Goal: Task Accomplishment & Management: Use online tool/utility

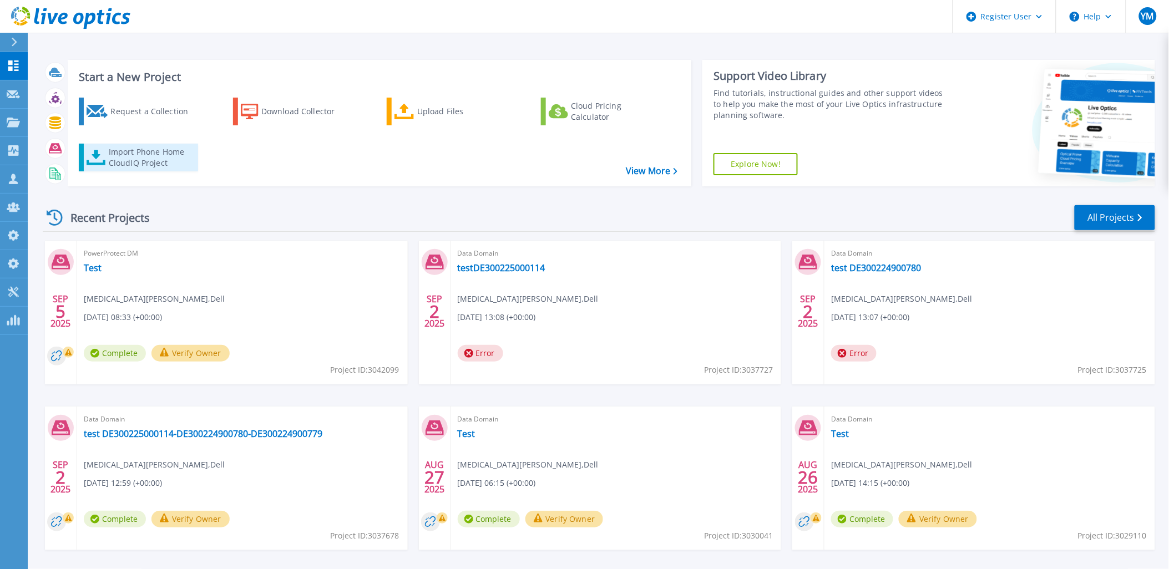
click at [158, 166] on div "Import Phone Home CloudIQ Project" at bounding box center [152, 157] width 87 height 22
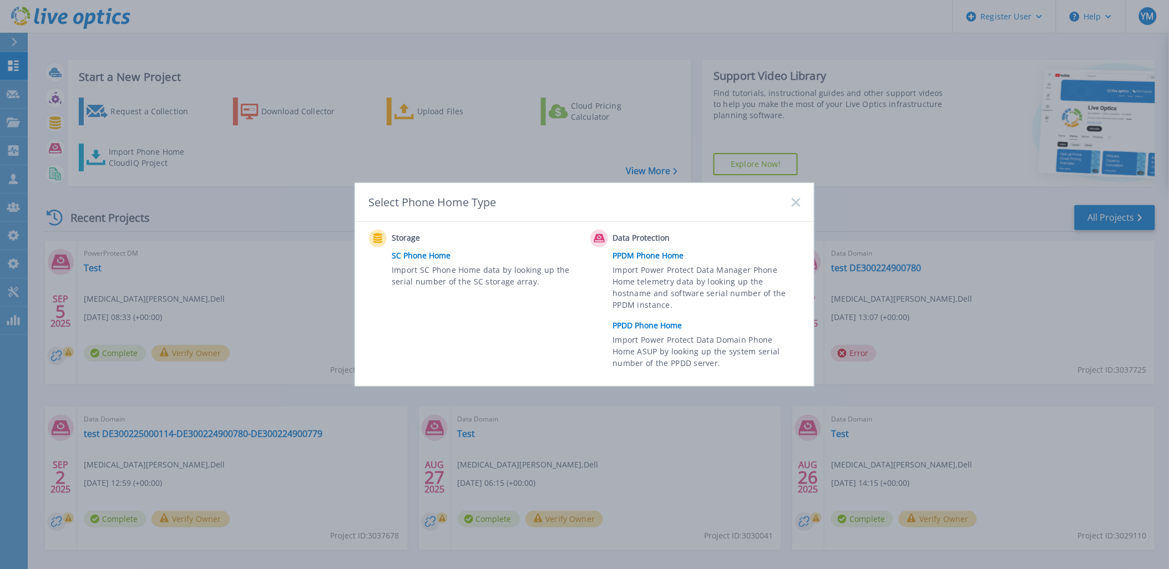
click at [677, 326] on link "PPDD Phone Home" at bounding box center [709, 325] width 193 height 17
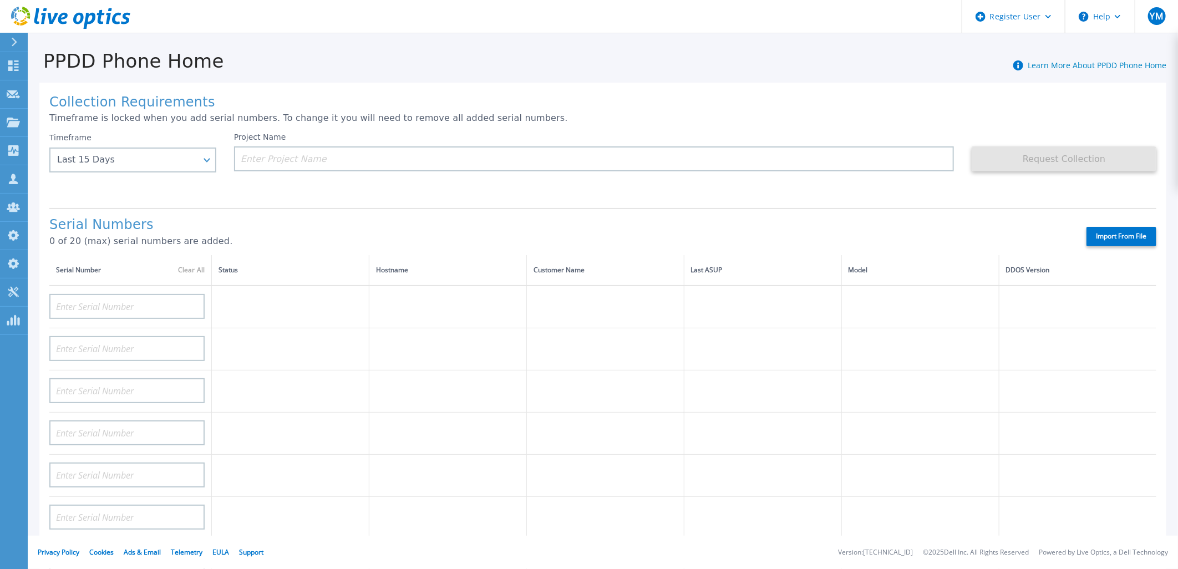
click at [1105, 245] on label "Import From File" at bounding box center [1121, 236] width 70 height 19
click at [0, 0] on input "Import From File" at bounding box center [0, 0] width 0 height 0
type input "APM01210619507"
type input "APM01210619509"
type input "APX00223402201"
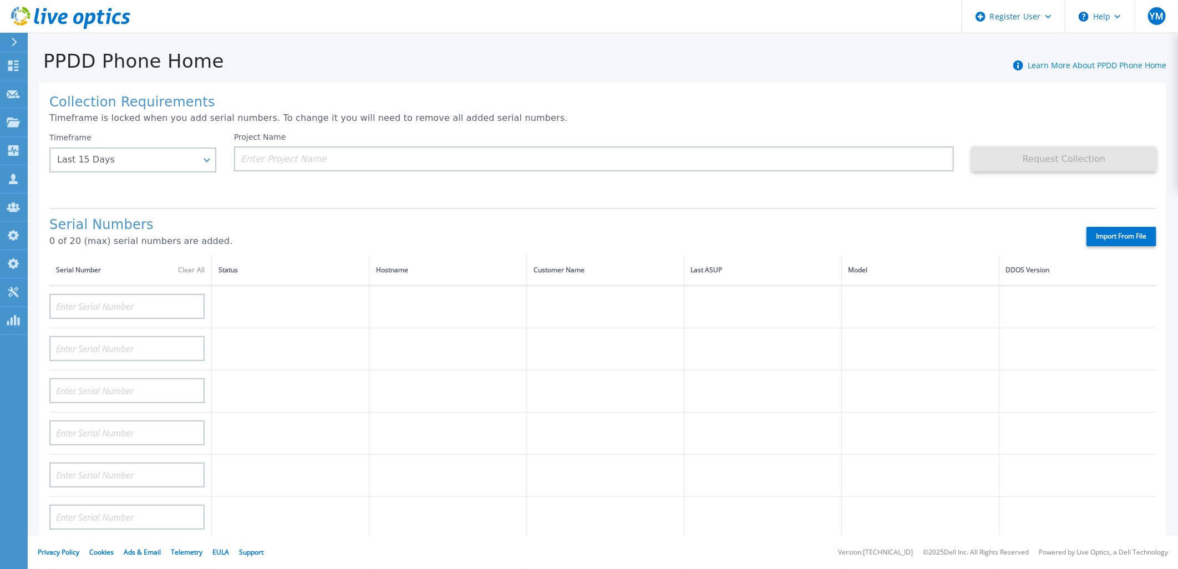
type input "APX00225002402"
type input "APX00225002403"
type input "CKM01210505491"
type input "CKM01210705063"
type input "DE403210465924"
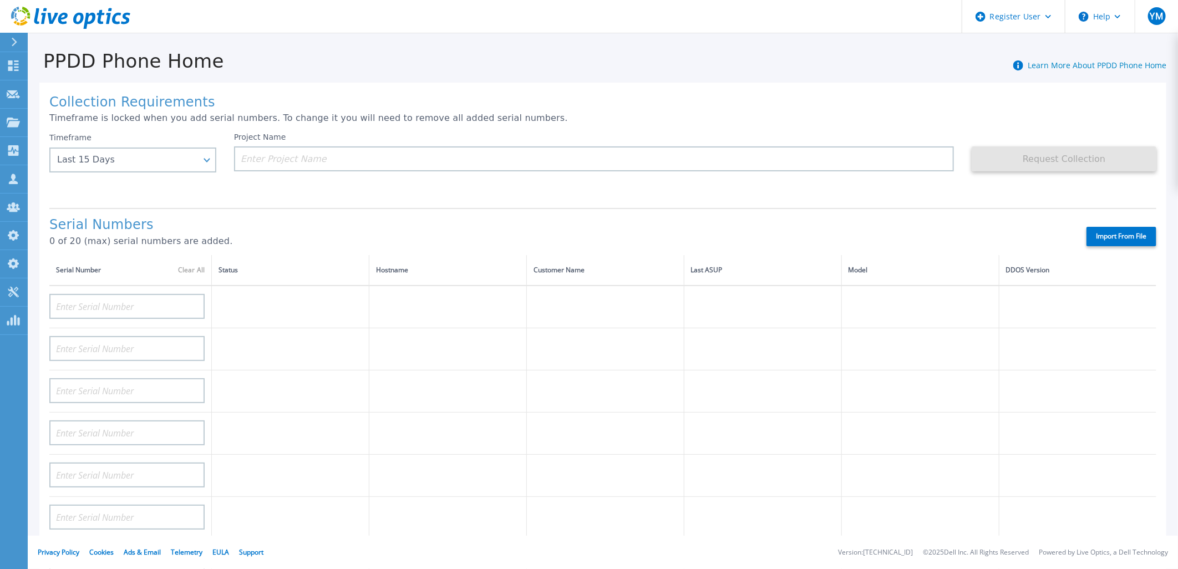
type input "DE403210465925"
type input "DE412230101559"
type input "DE412230101560"
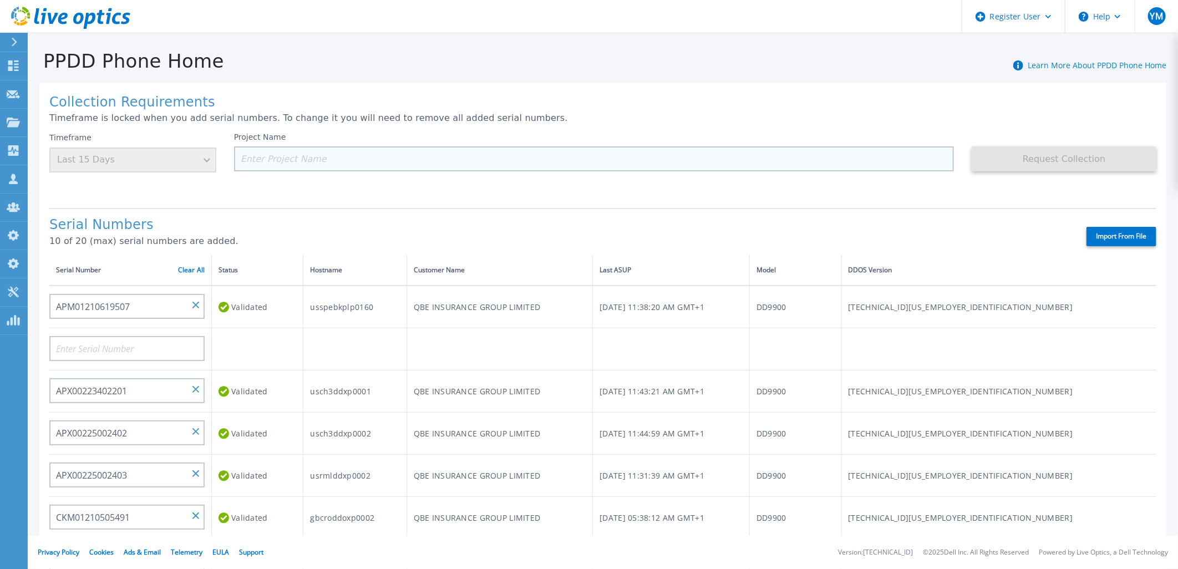
click at [436, 155] on input at bounding box center [594, 158] width 720 height 25
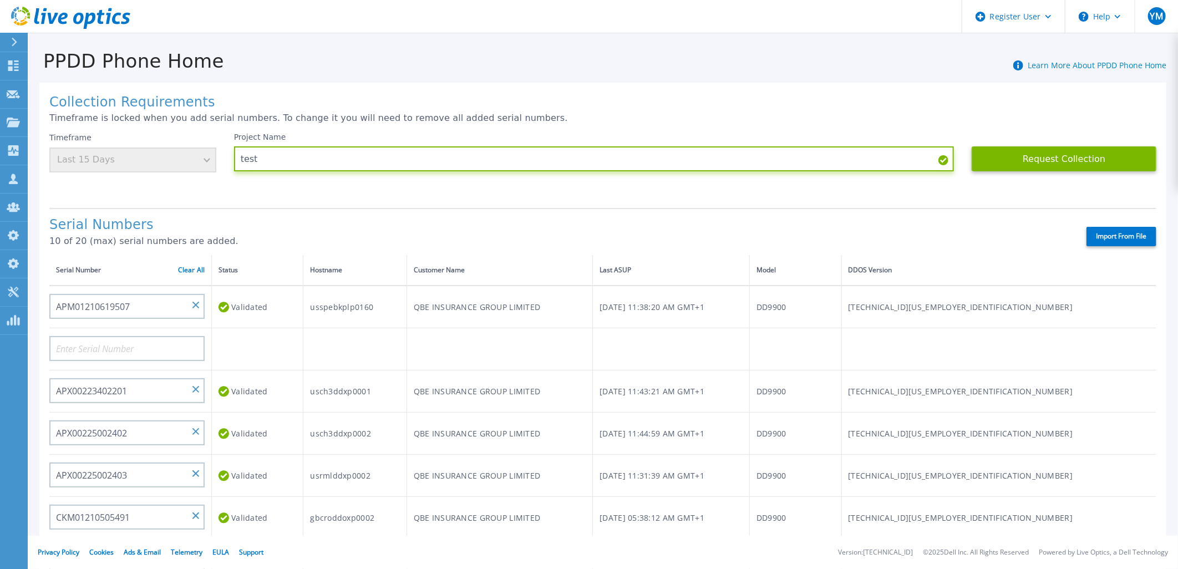
type input "test"
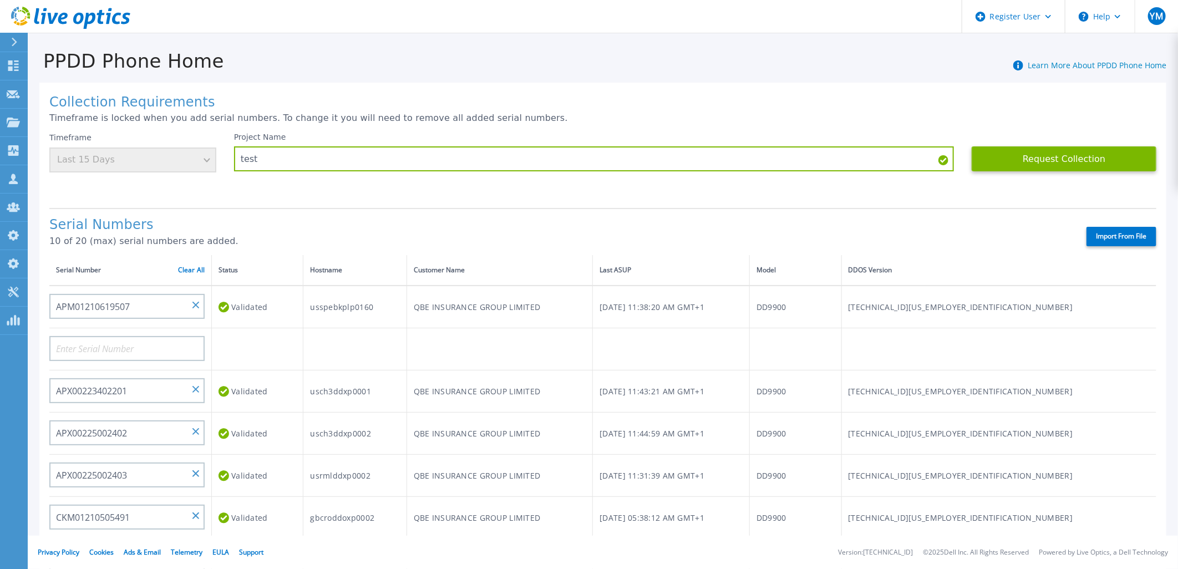
click at [1099, 231] on label "Import From File" at bounding box center [1121, 236] width 70 height 19
click at [0, 0] on input "Import From File" at bounding box center [0, 0] width 0 height 0
type input "APM01210619507"
type input "APM01210619509"
type input "APX00223402201"
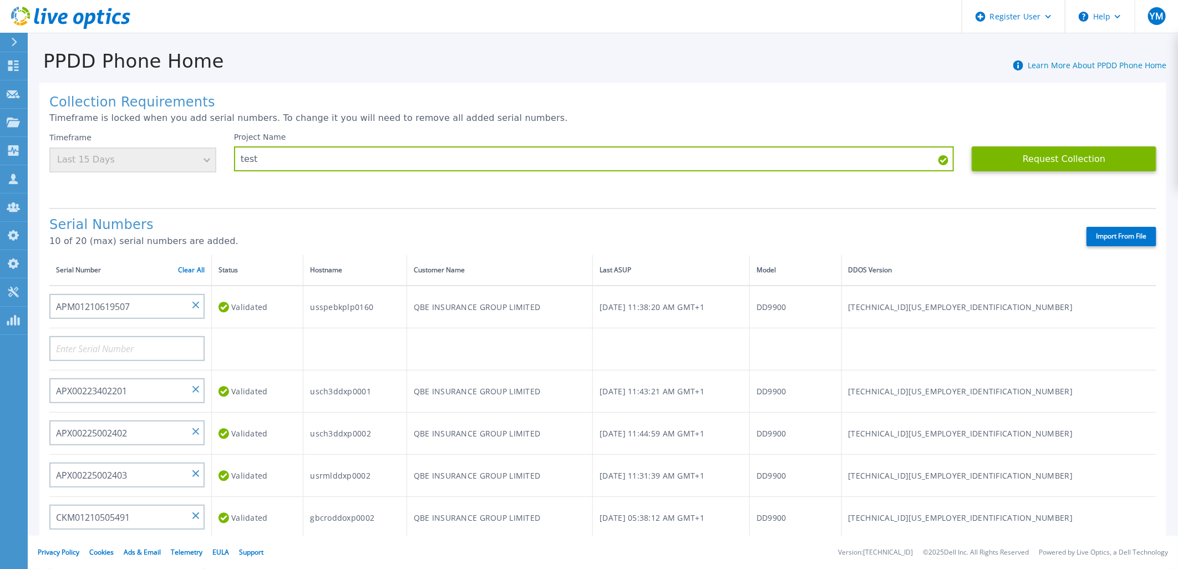
type input "APX00225002402"
type input "APX00225002403"
type input "CKM01210505491"
type input "CKM01210705063"
type input "DE403210465924"
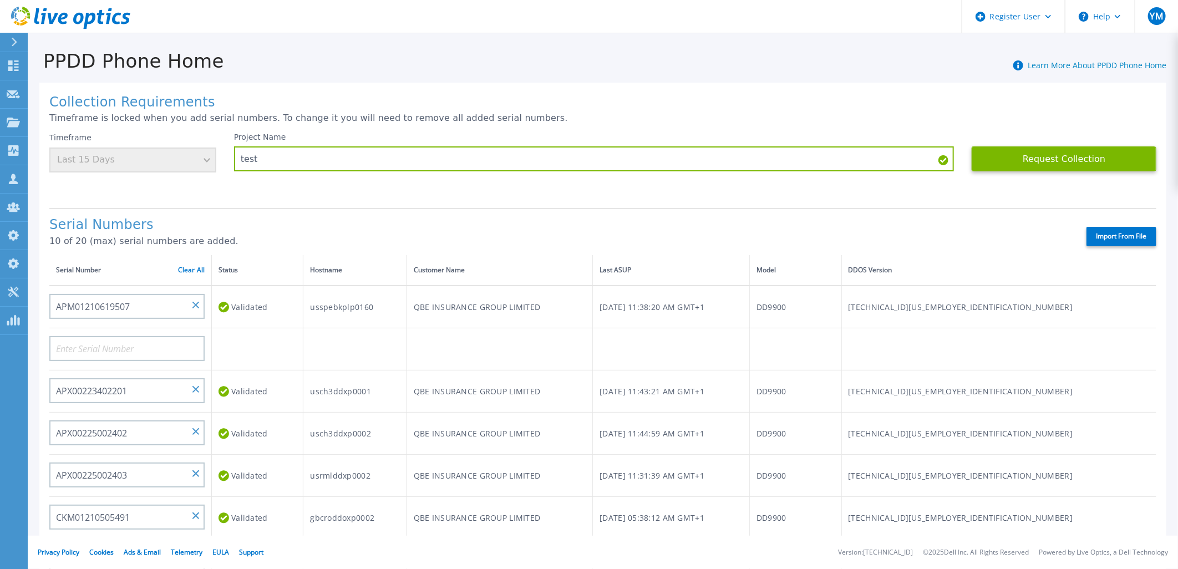
type input "DE403210465925"
type input "DE412230101559"
type input "DE412230101560"
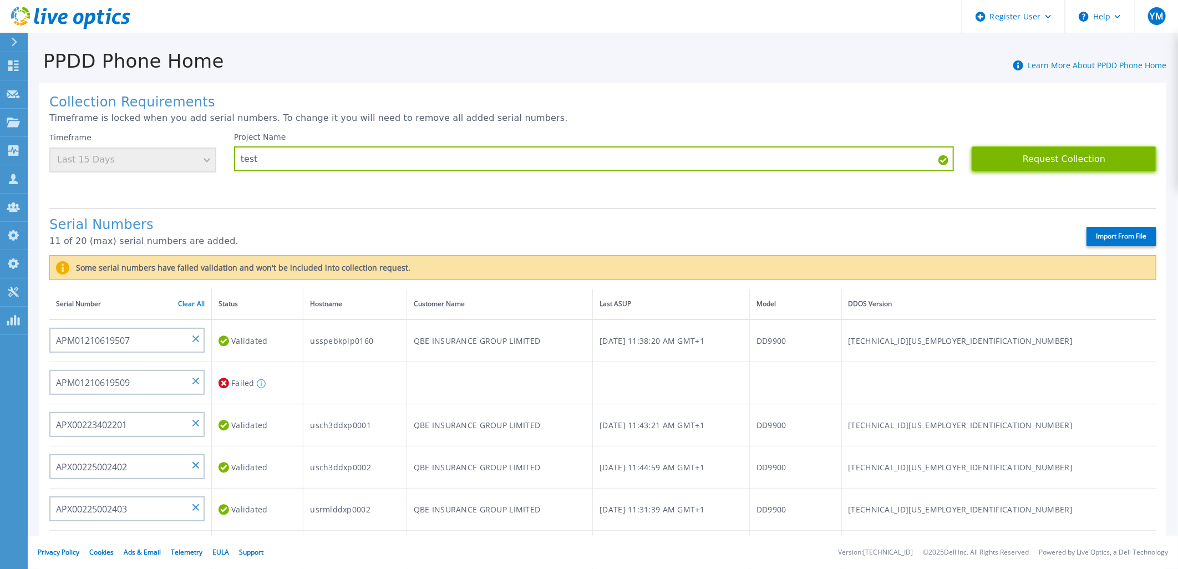
click at [1052, 153] on button "Request Collection" at bounding box center [1064, 158] width 185 height 25
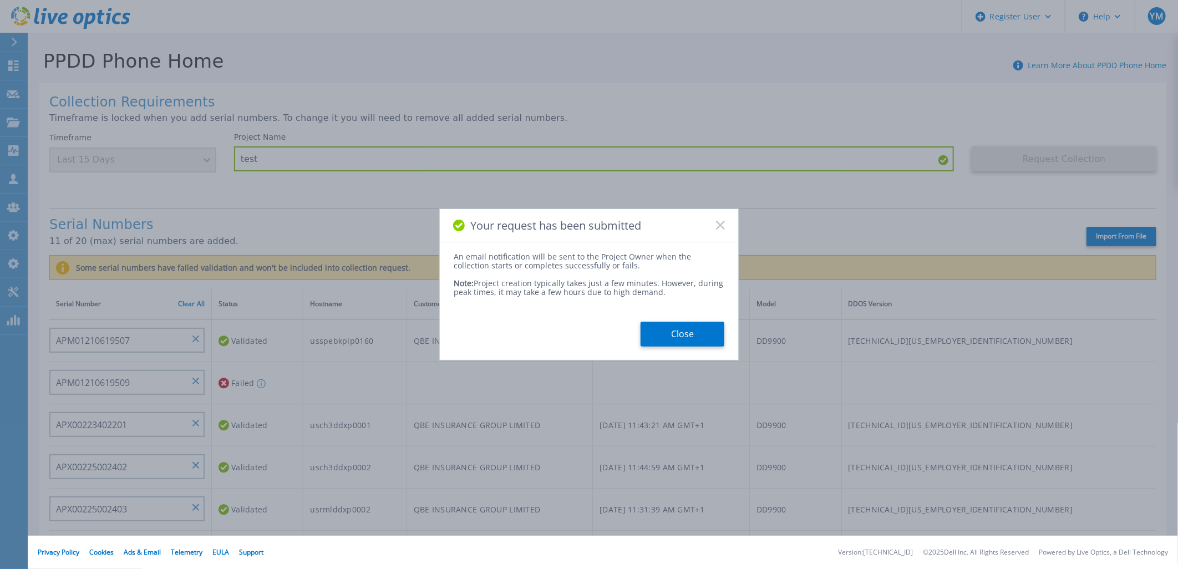
click at [719, 225] on icon at bounding box center [720, 225] width 9 height 9
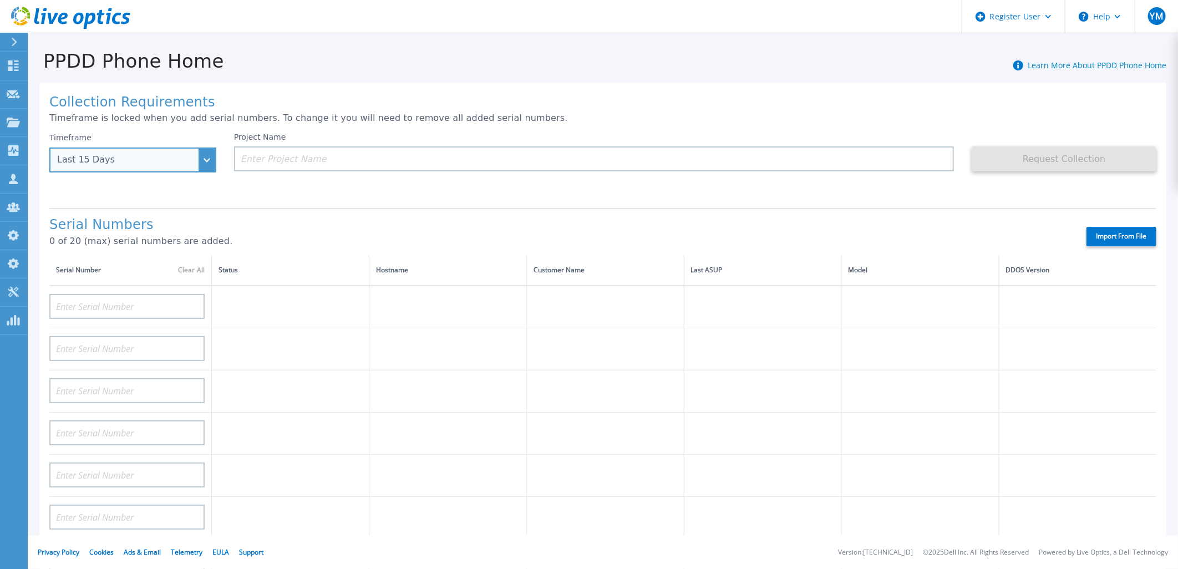
click at [112, 165] on div "Last 15 Days" at bounding box center [126, 160] width 139 height 10
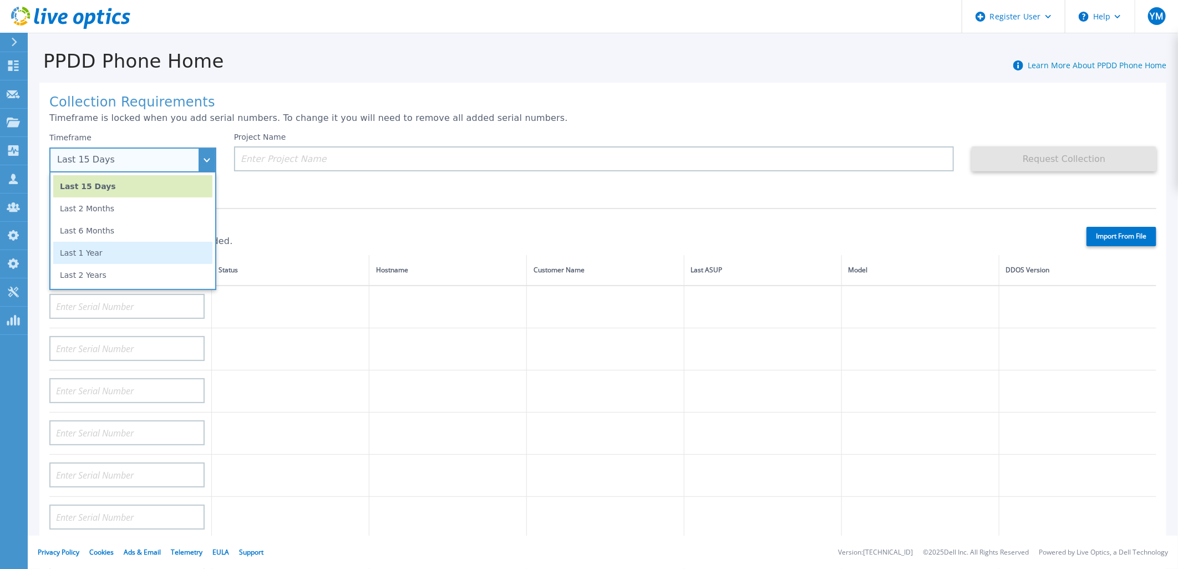
click at [111, 256] on li "Last 1 Year" at bounding box center [132, 253] width 159 height 22
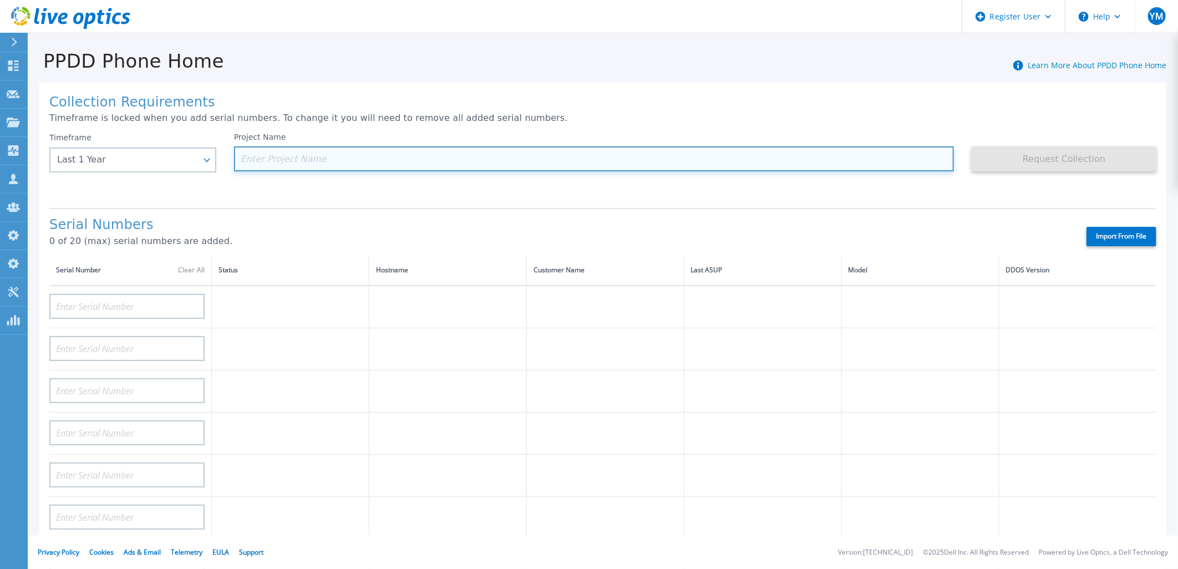
click at [556, 163] on input at bounding box center [594, 158] width 720 height 25
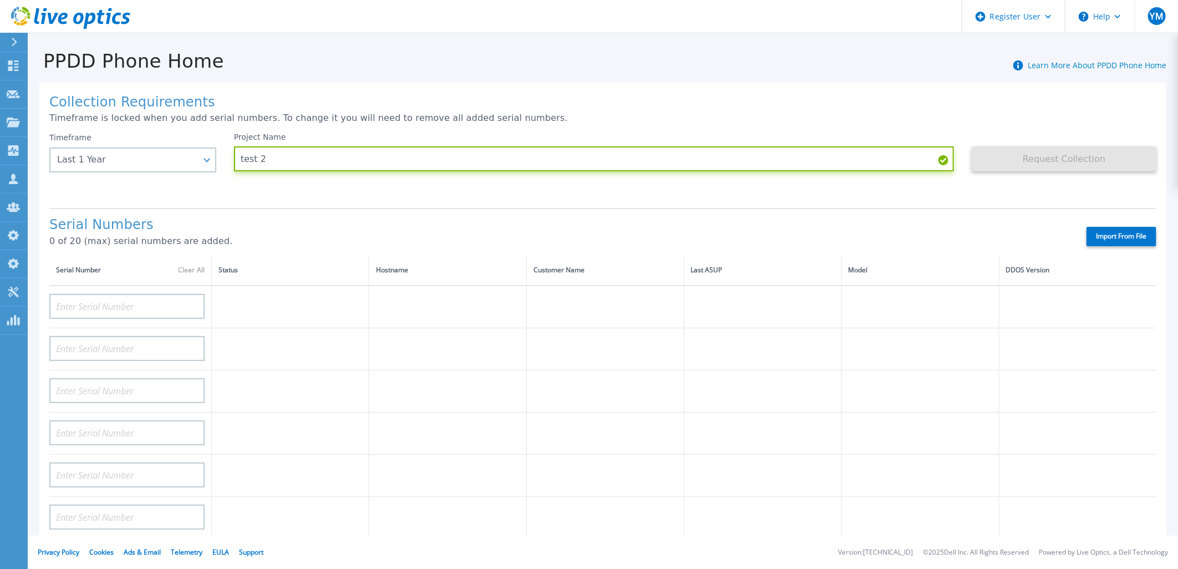
type input "test 2"
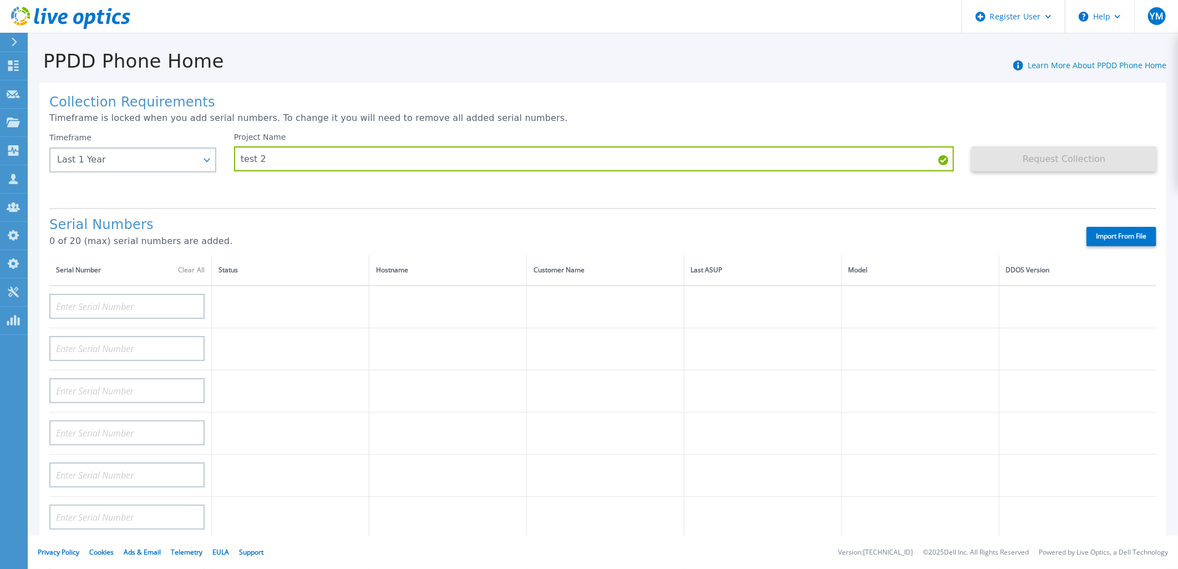
click at [1118, 241] on label "Import From File" at bounding box center [1121, 236] width 70 height 19
click at [0, 0] on input "Import From File" at bounding box center [0, 0] width 0 height 0
type input "APM01210619507"
type input "APM01210619509"
type input "APX00223402201"
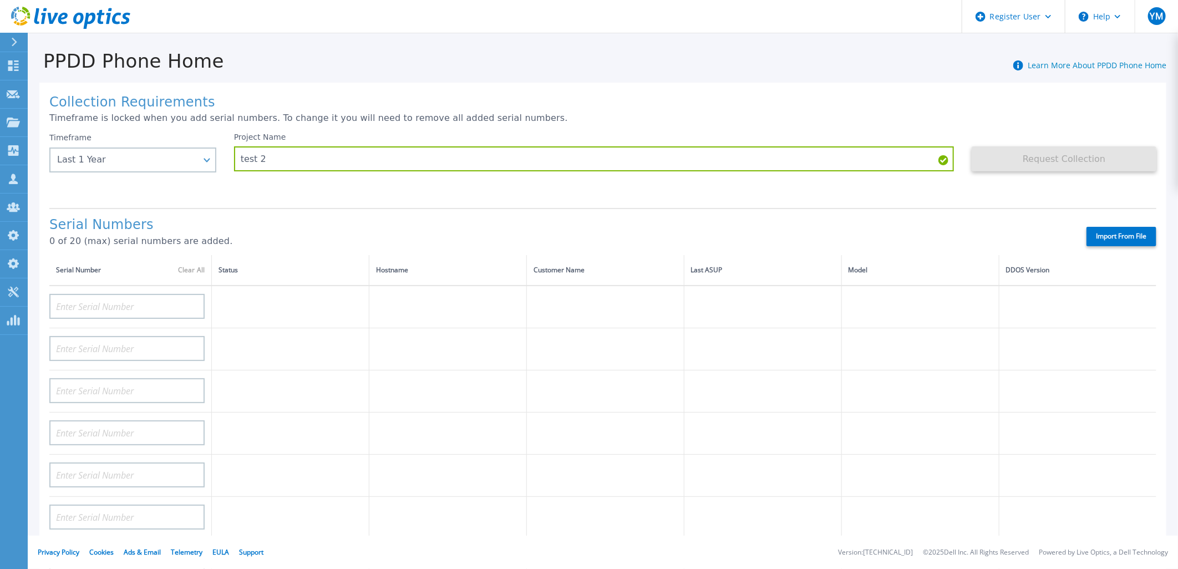
type input "APX00225002402"
type input "APX00225002403"
type input "CKM01210505491"
type input "CKM01210705063"
type input "DE403210465924"
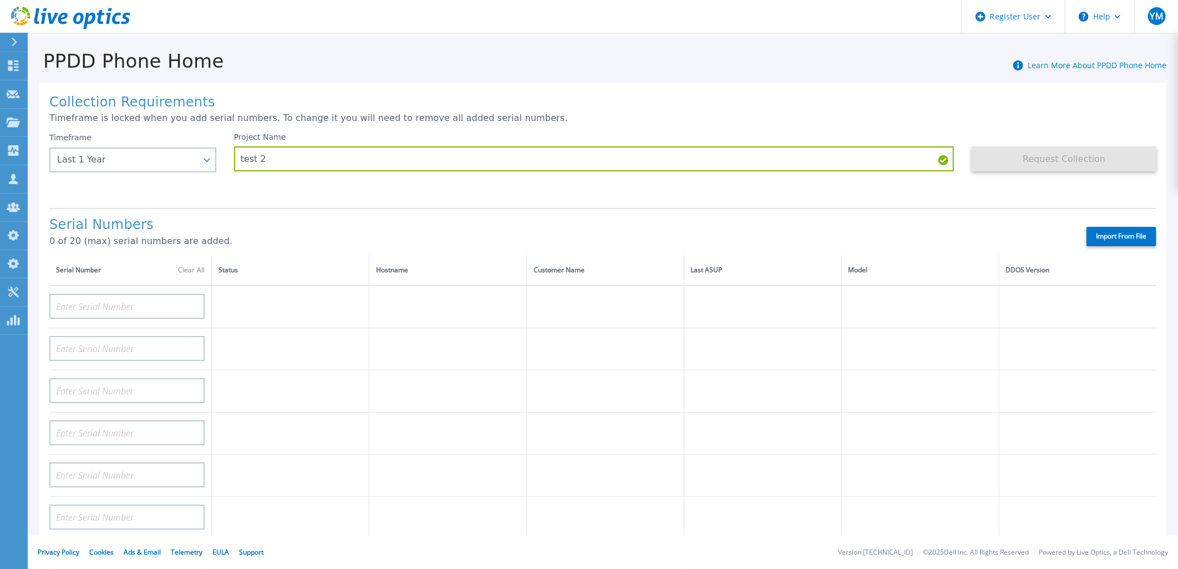
type input "DE403210465925"
type input "DE412230101559"
type input "DE412230101560"
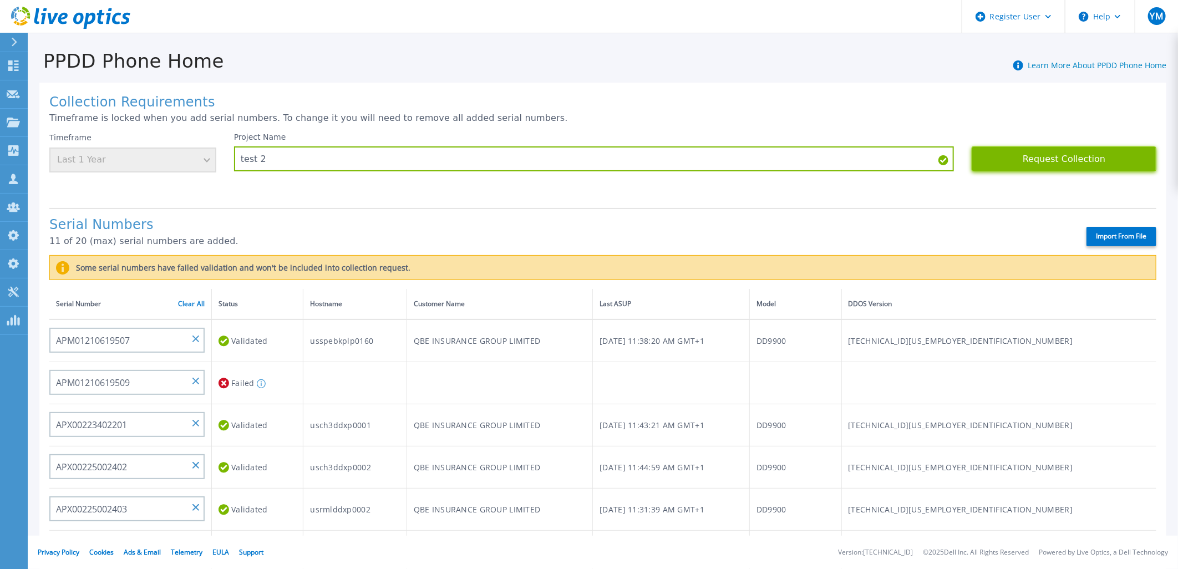
click at [1051, 166] on button "Request Collection" at bounding box center [1064, 158] width 185 height 25
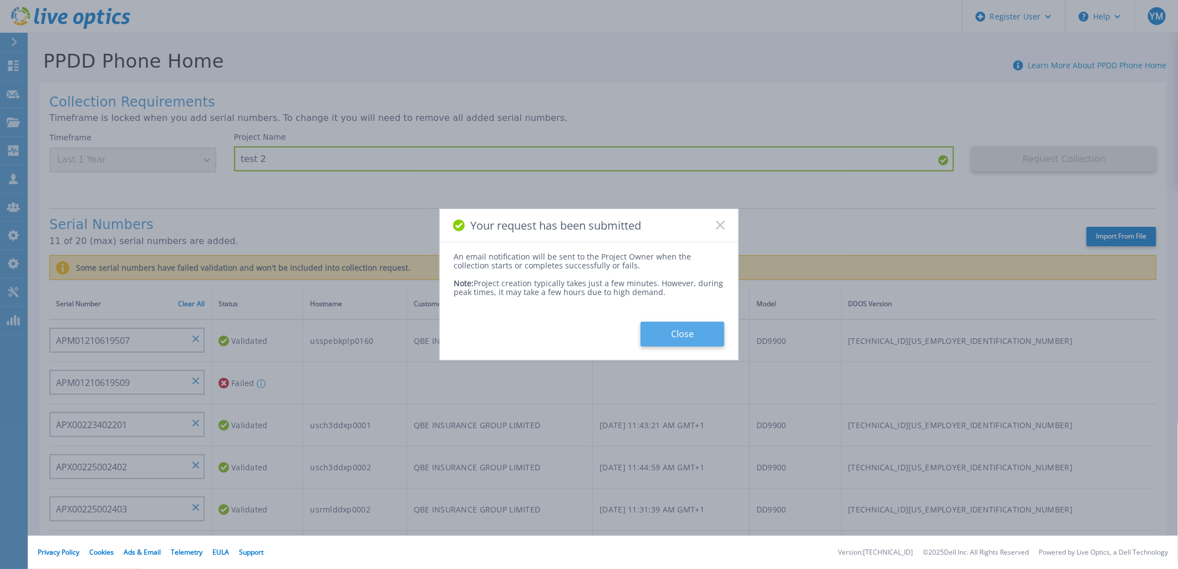
click at [674, 331] on button "Close" at bounding box center [683, 334] width 84 height 25
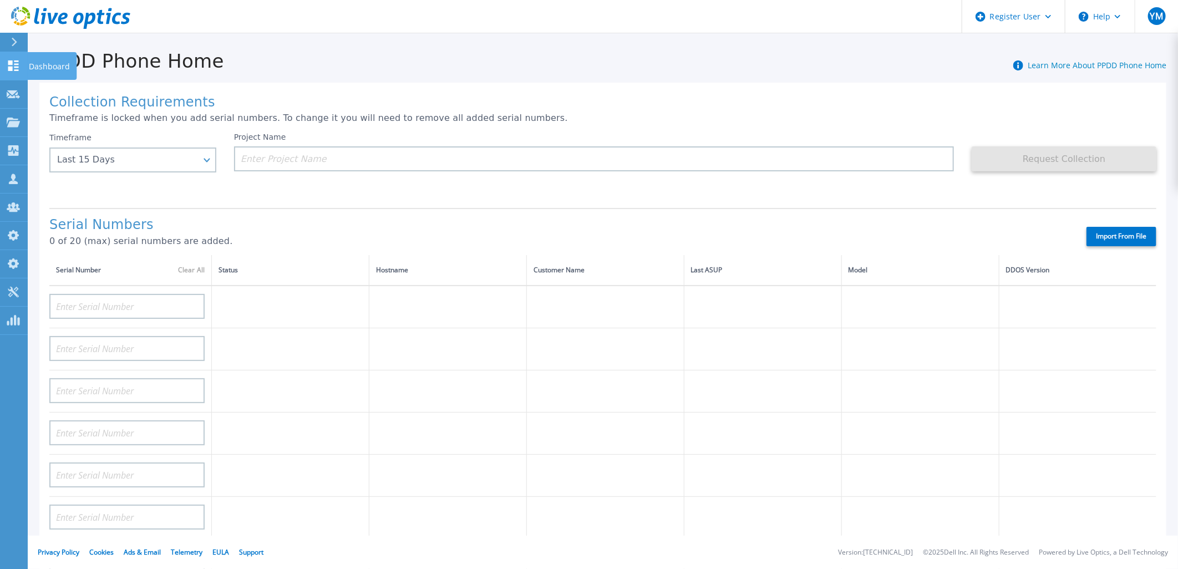
click at [6, 65] on link "Dashboard Dashboard" at bounding box center [14, 66] width 28 height 28
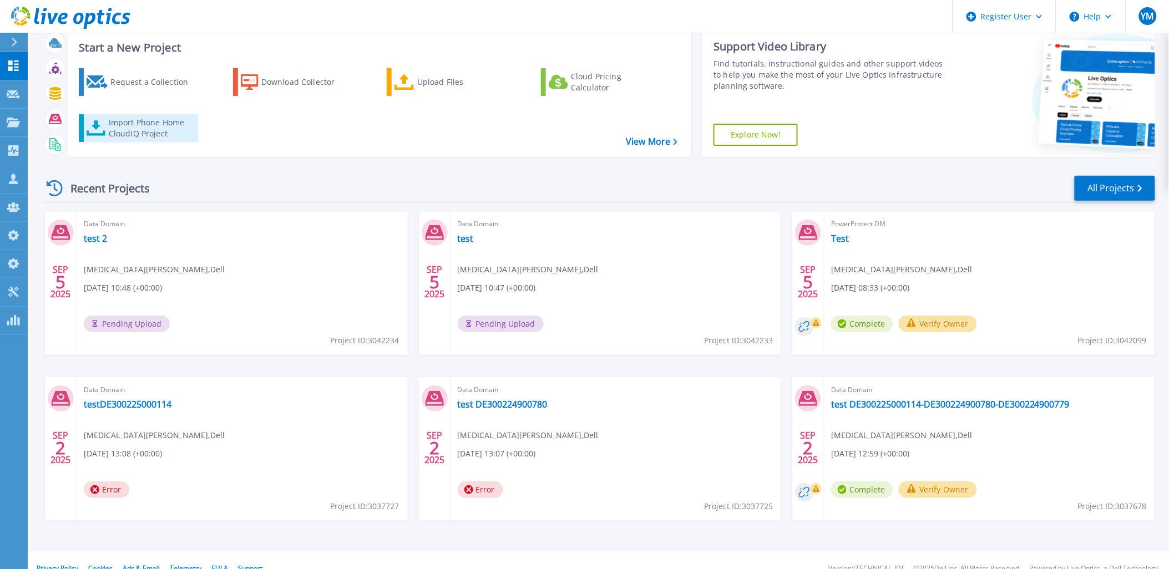
scroll to position [45, 0]
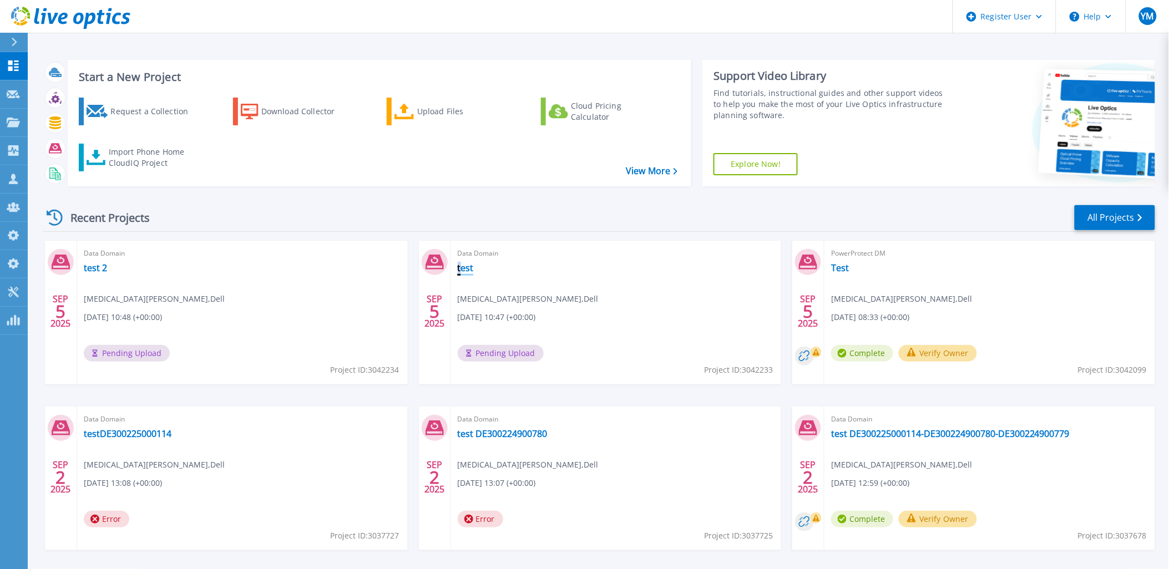
click at [459, 270] on div "Data Domain test Yasmin Mourad , Dell 09/05/2025, 10:47 (+00:00) Pending Upload…" at bounding box center [616, 313] width 331 height 144
click at [459, 270] on link "test" at bounding box center [466, 267] width 16 height 11
click at [93, 266] on link "test 2" at bounding box center [95, 267] width 23 height 11
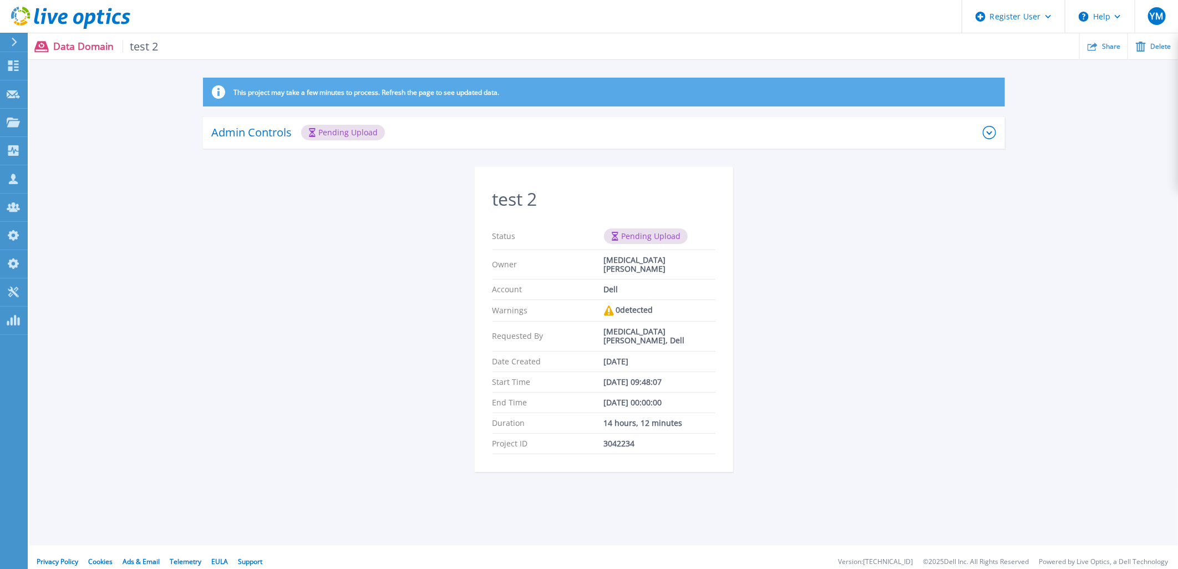
click at [616, 439] on div "3042234" at bounding box center [659, 443] width 111 height 9
copy div "3042234"
click at [918, 280] on div "This project may take a few minutes to process. Refresh the page to see updated…" at bounding box center [603, 282] width 1149 height 408
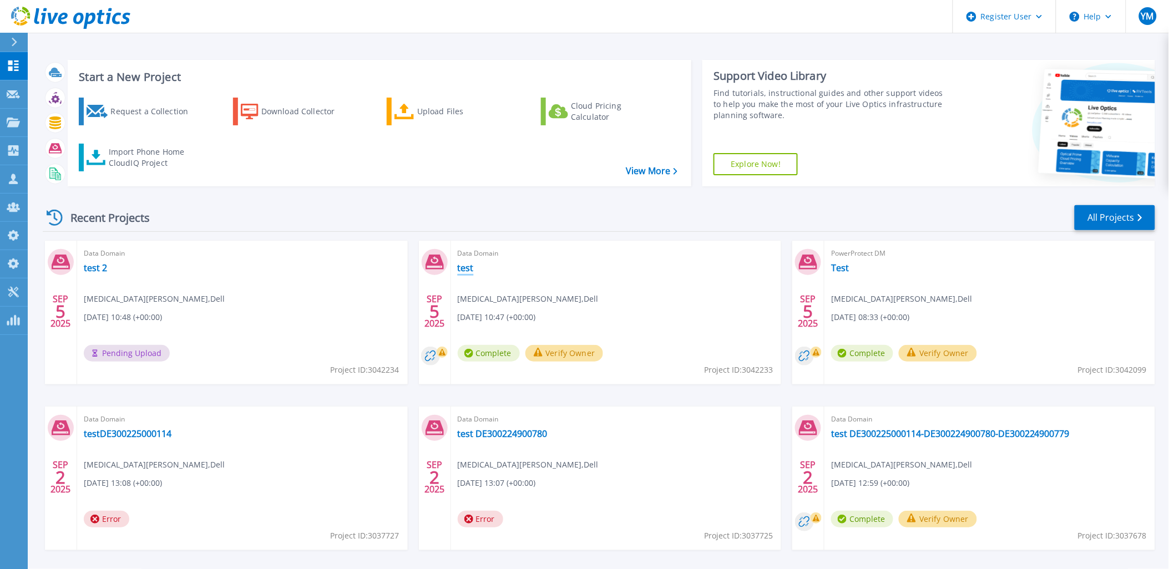
click at [468, 268] on link "test" at bounding box center [466, 267] width 16 height 11
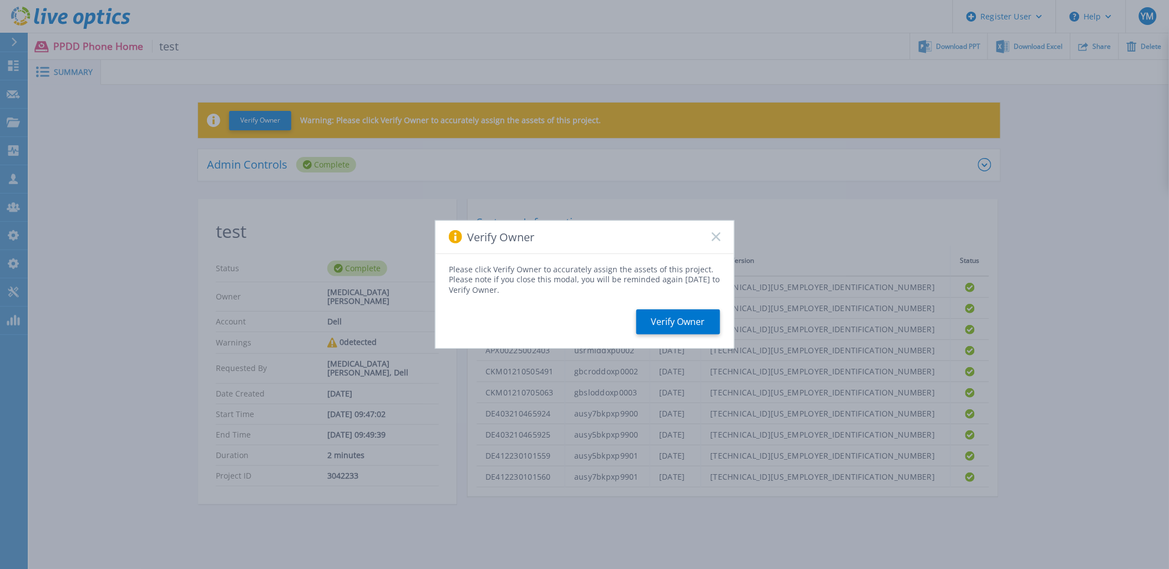
click at [712, 237] on icon at bounding box center [716, 236] width 9 height 9
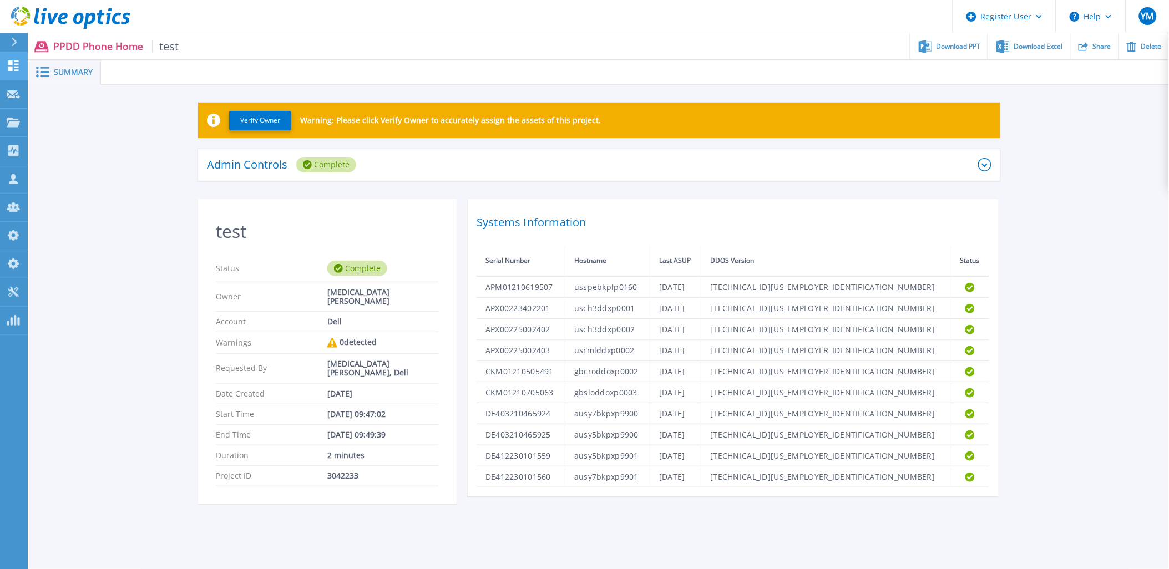
drag, startPoint x: 31, startPoint y: 44, endPoint x: 23, endPoint y: 53, distance: 11.4
drag, startPoint x: 23, startPoint y: 53, endPoint x: 202, endPoint y: 412, distance: 401.3
click at [159, 398] on div "Verify Owner Warning: Please click Verify Owner to accurately assign the assets…" at bounding box center [598, 309] width 1139 height 449
click at [347, 471] on div "3042233" at bounding box center [382, 475] width 111 height 9
click at [345, 471] on div "3042233" at bounding box center [382, 475] width 111 height 9
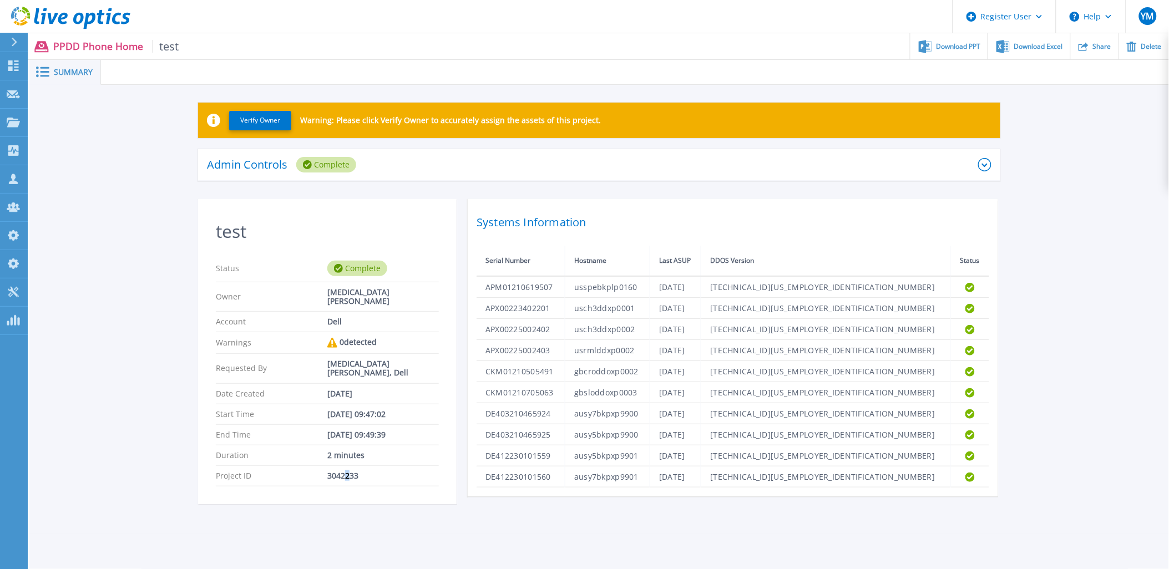
drag, startPoint x: 345, startPoint y: 460, endPoint x: 344, endPoint y: 453, distance: 7.3
click at [344, 466] on div "Project ID 3042233" at bounding box center [327, 476] width 223 height 21
click at [344, 471] on div "3042233" at bounding box center [382, 475] width 111 height 9
copy div "3042233"
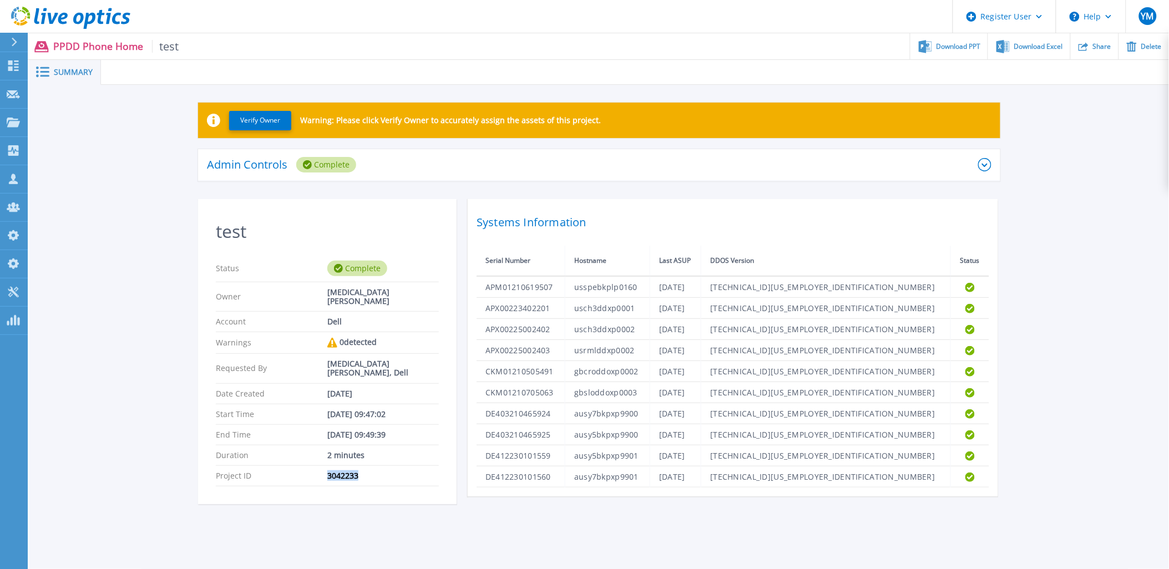
click at [390, 278] on div "Status Complete" at bounding box center [327, 268] width 223 height 27
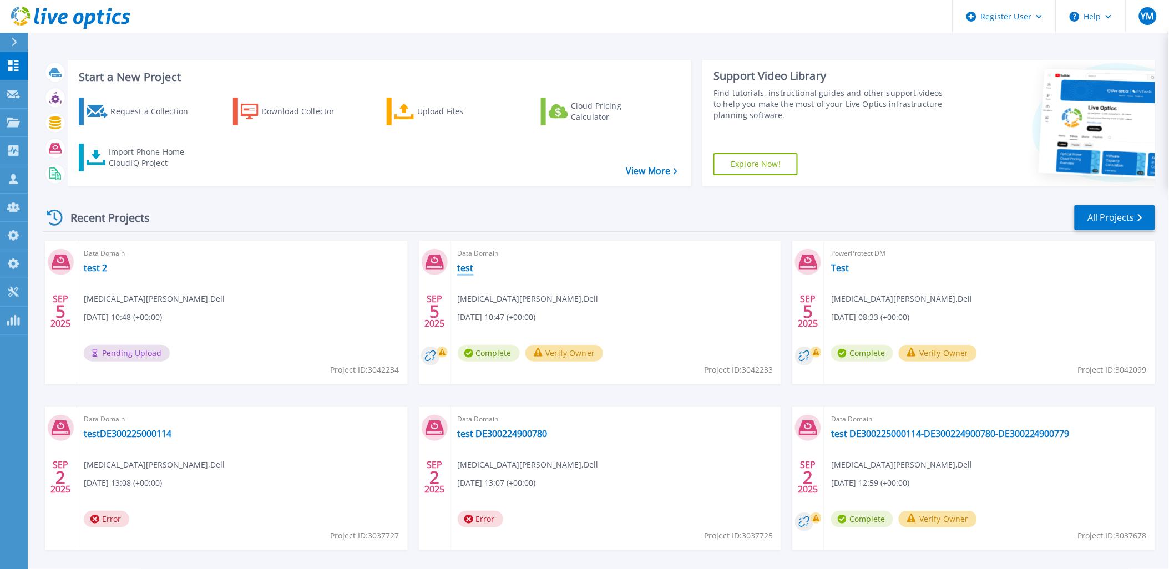
click at [461, 269] on link "test" at bounding box center [466, 267] width 16 height 11
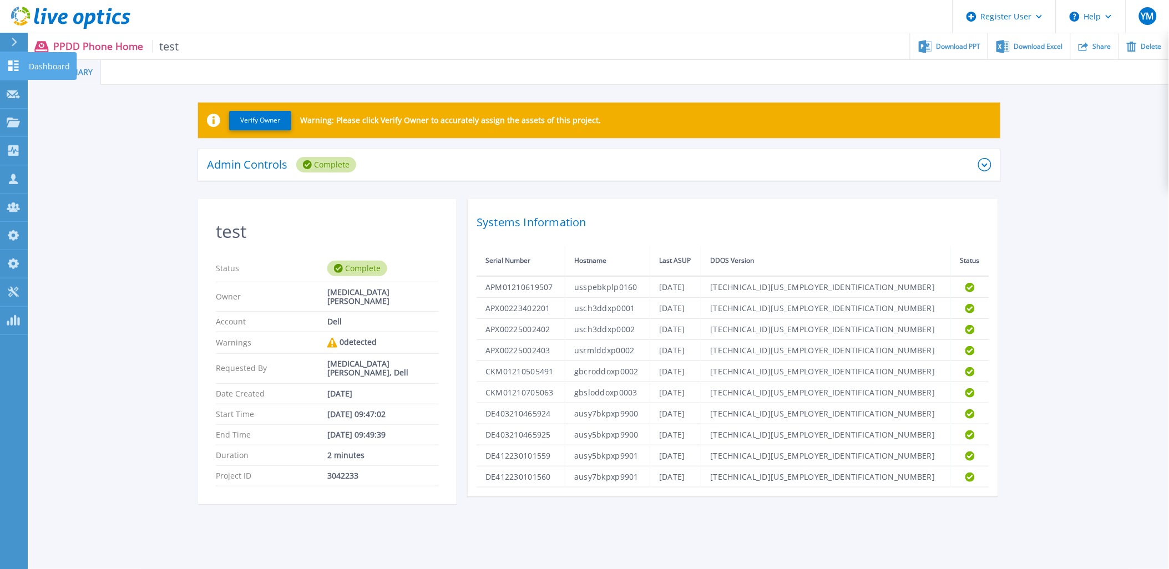
click at [7, 64] on icon at bounding box center [13, 65] width 13 height 11
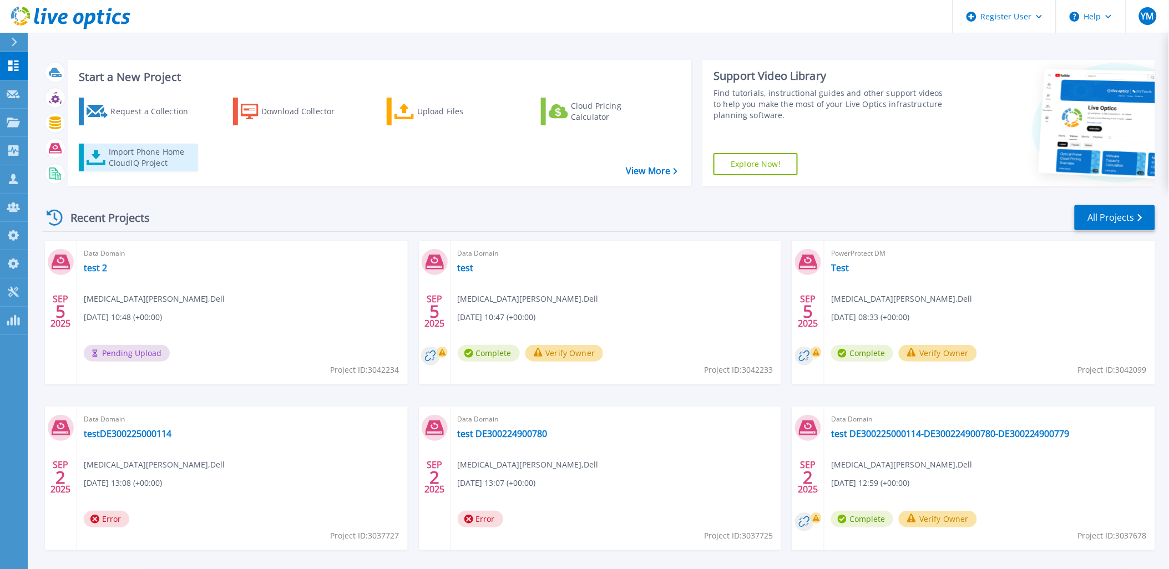
click at [160, 158] on div "Import Phone Home CloudIQ Project" at bounding box center [152, 157] width 87 height 22
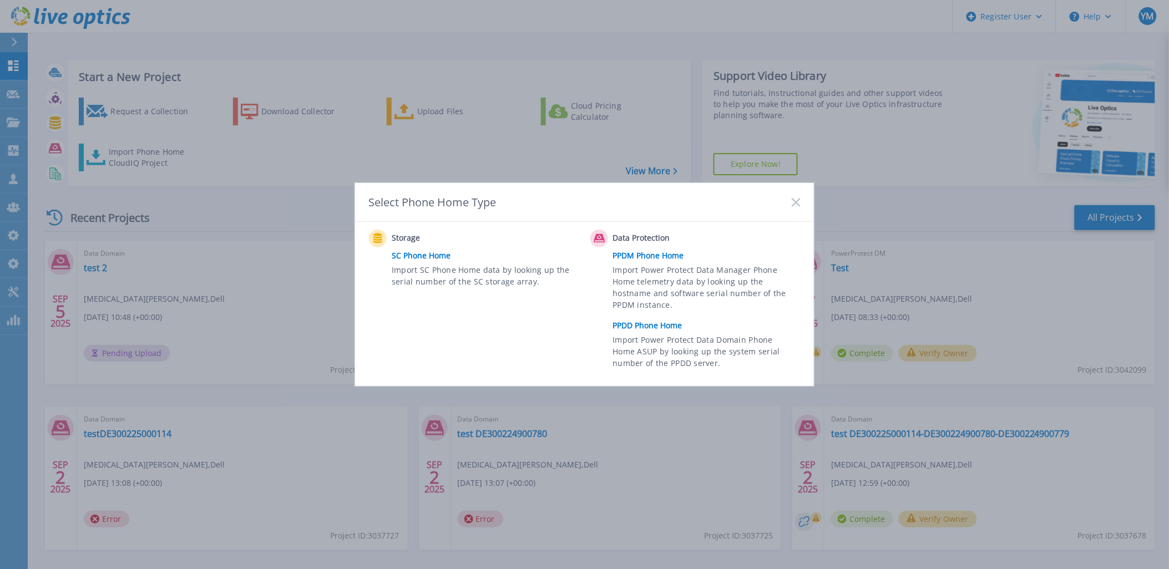
click at [629, 326] on link "PPDD Phone Home" at bounding box center [709, 325] width 193 height 17
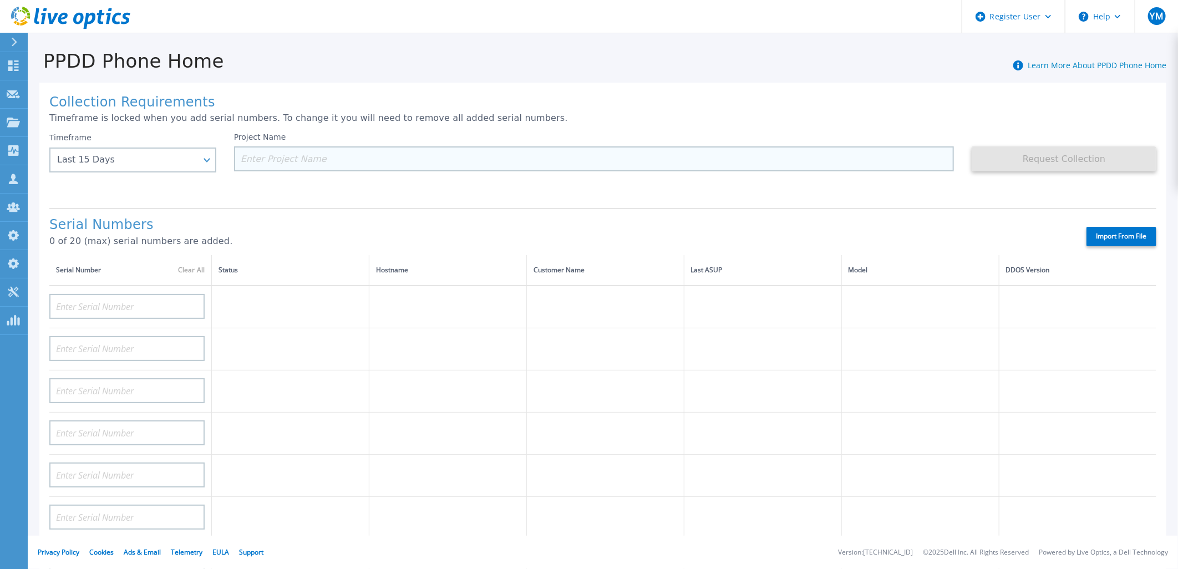
click at [261, 162] on input at bounding box center [594, 158] width 720 height 25
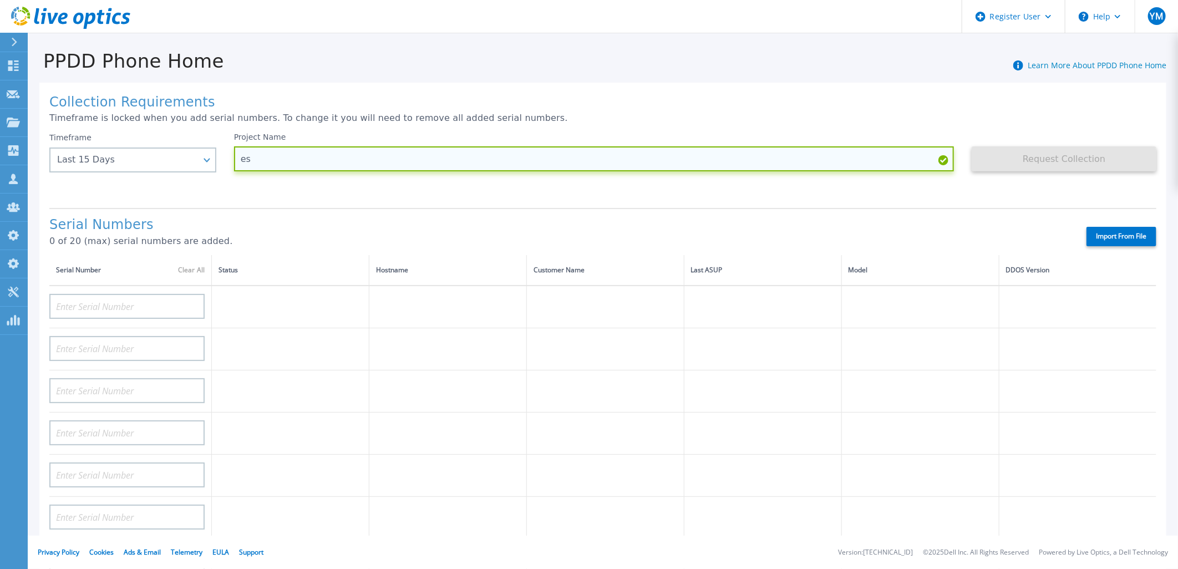
type input "e"
type input "Test"
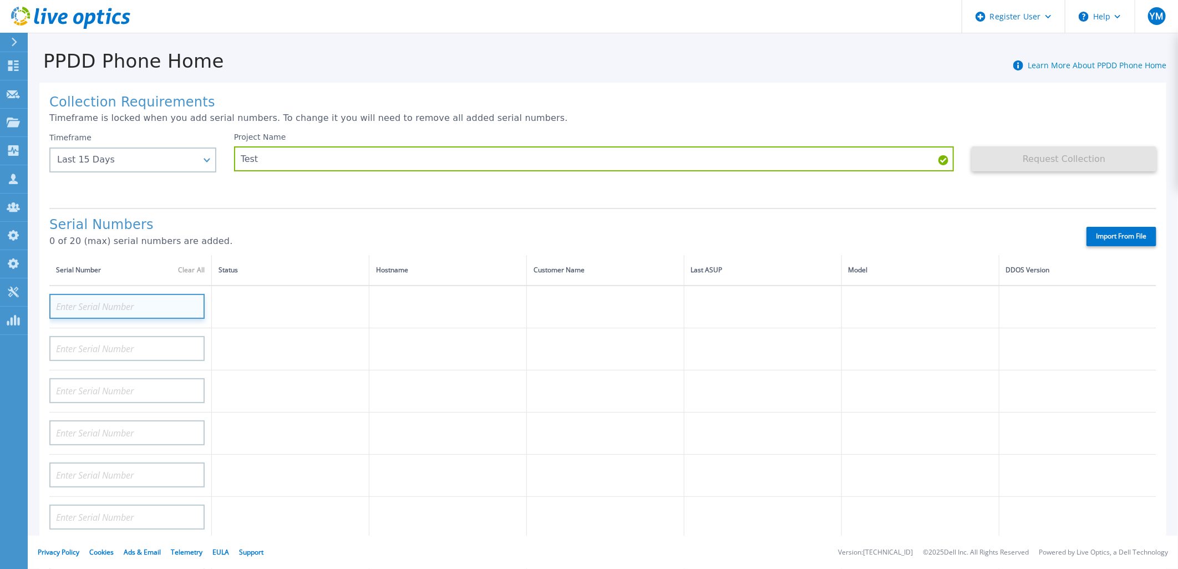
click at [97, 308] on input at bounding box center [126, 306] width 155 height 25
paste input "APM01210619509"
type input "APM01210619509"
click at [547, 209] on div "Serial Numbers 0 of 20 (max) serial numbers are added. Import From File" at bounding box center [602, 231] width 1107 height 47
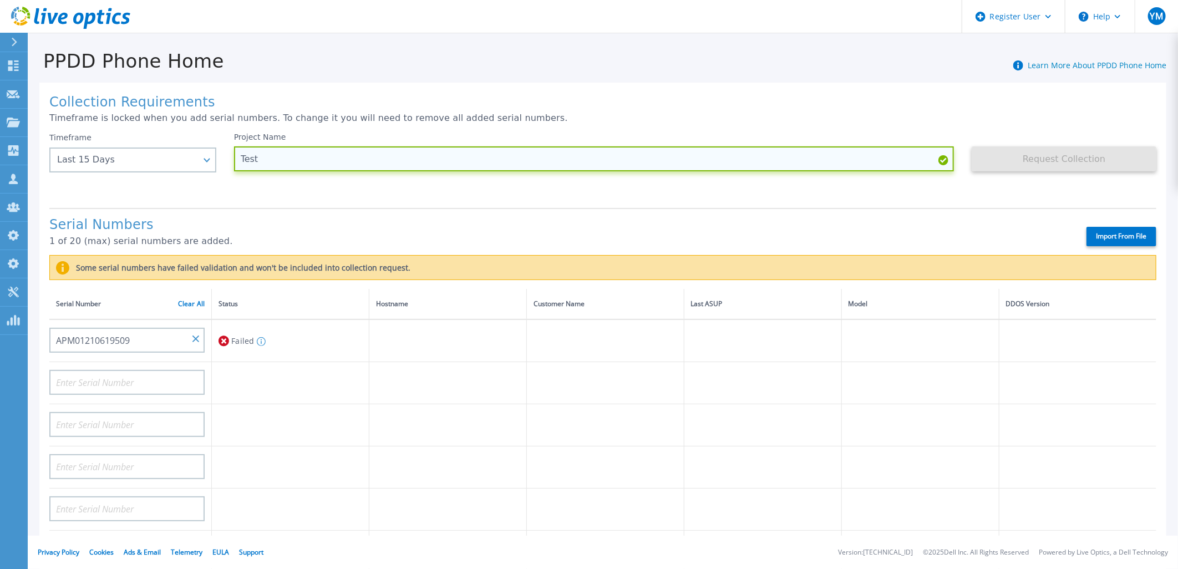
click at [573, 156] on input "Test" at bounding box center [594, 158] width 720 height 25
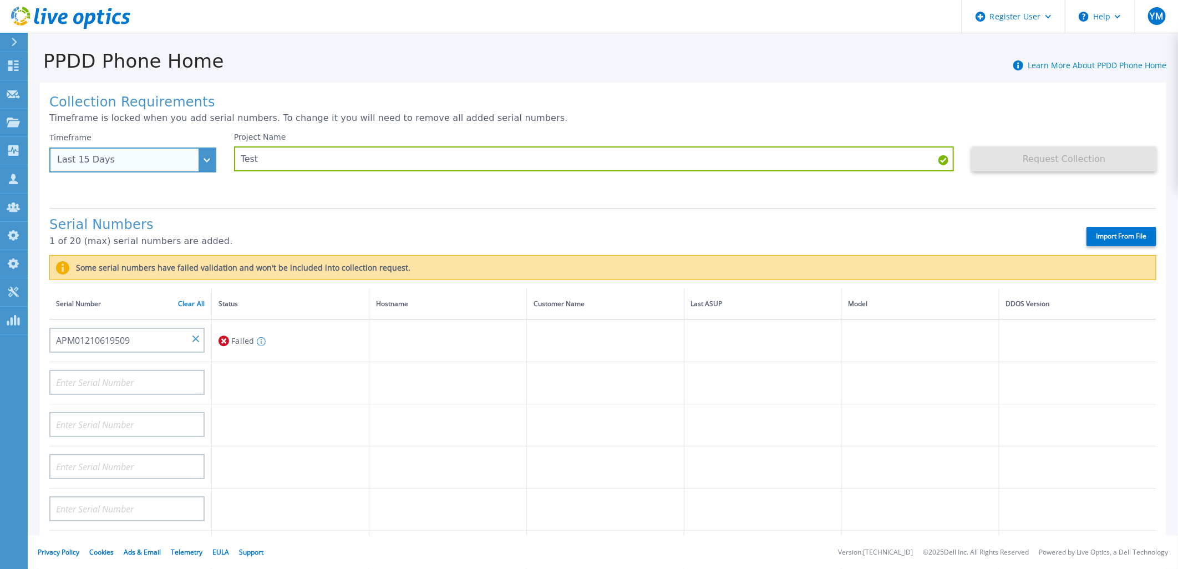
click at [164, 165] on div "Last 15 Days" at bounding box center [126, 160] width 139 height 10
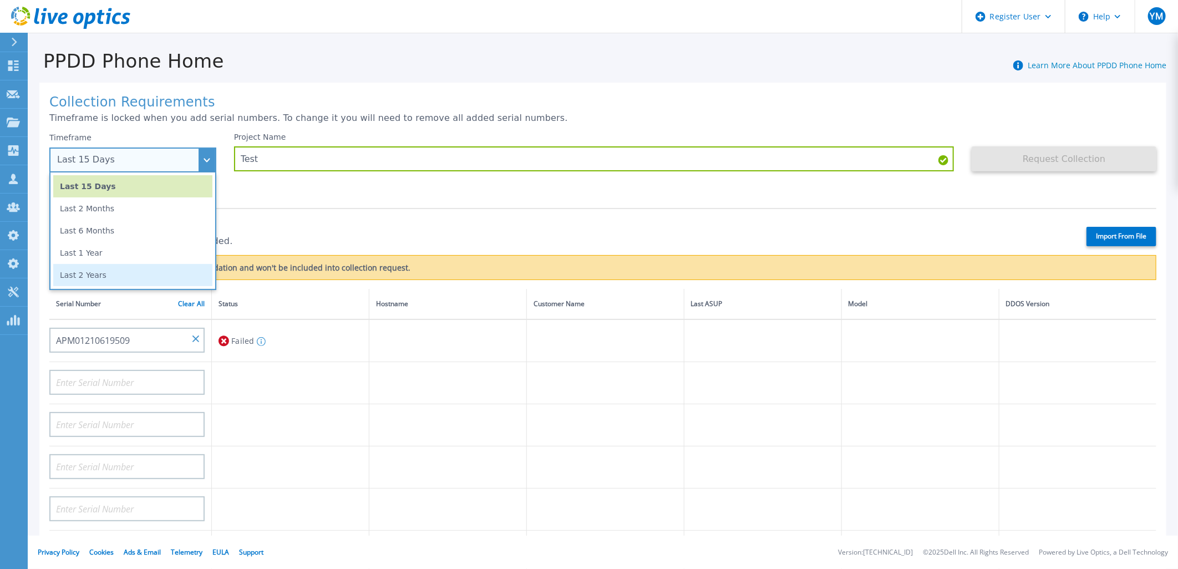
click at [140, 276] on li "Last 2 Years" at bounding box center [132, 275] width 159 height 22
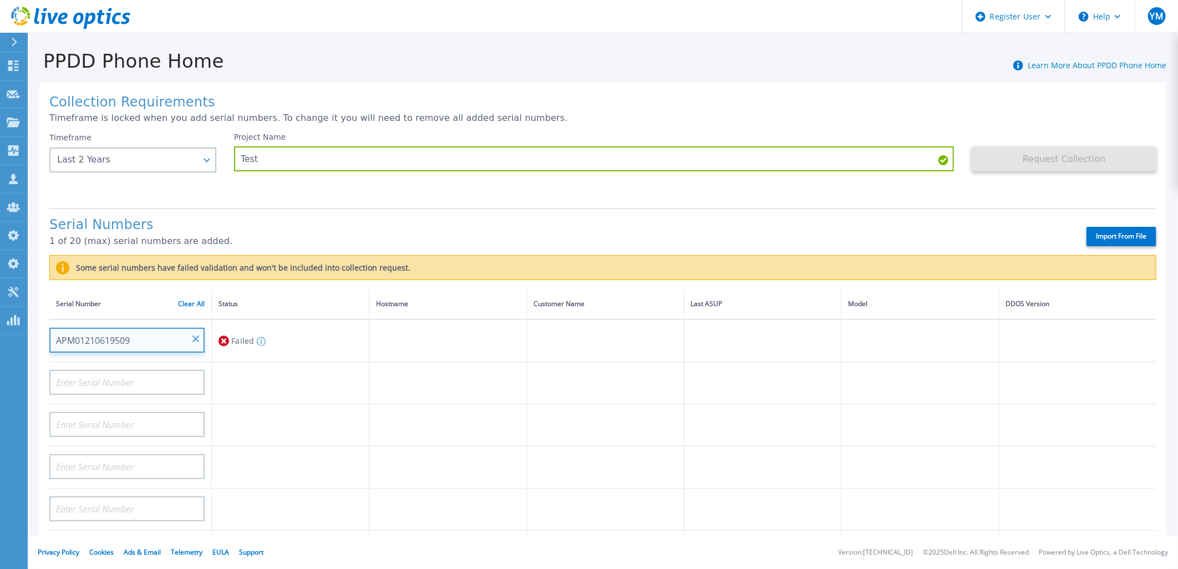
click at [145, 339] on input "APM01210619509" at bounding box center [126, 340] width 155 height 25
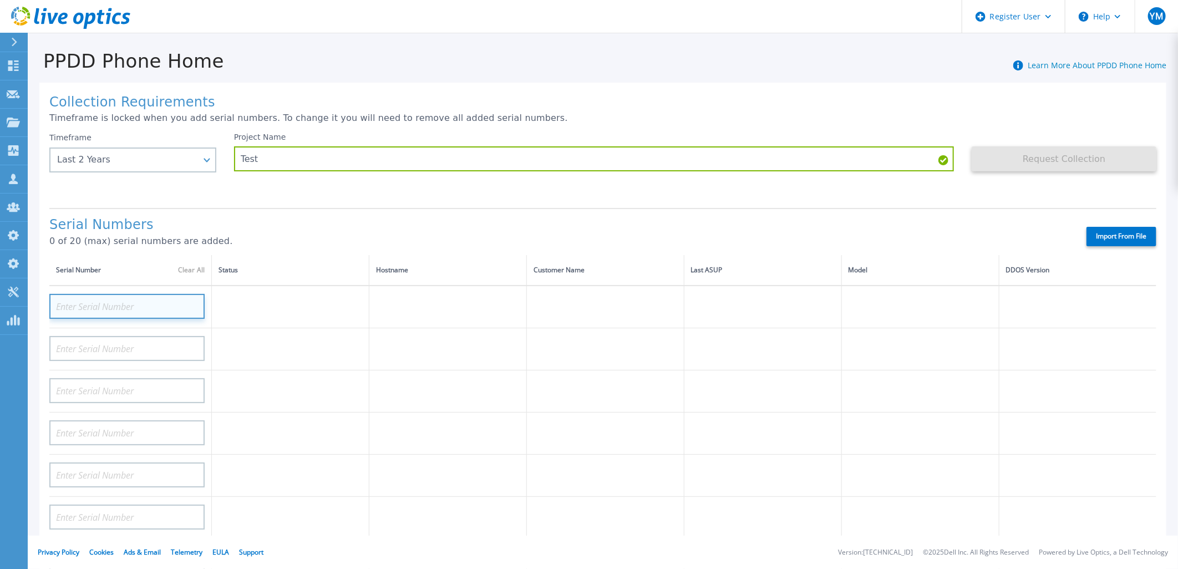
click at [141, 303] on input at bounding box center [126, 306] width 155 height 25
click at [134, 306] on input at bounding box center [126, 306] width 155 height 25
paste input "APM01210619509"
type input "APM01210619509"
click at [256, 339] on td at bounding box center [291, 349] width 158 height 42
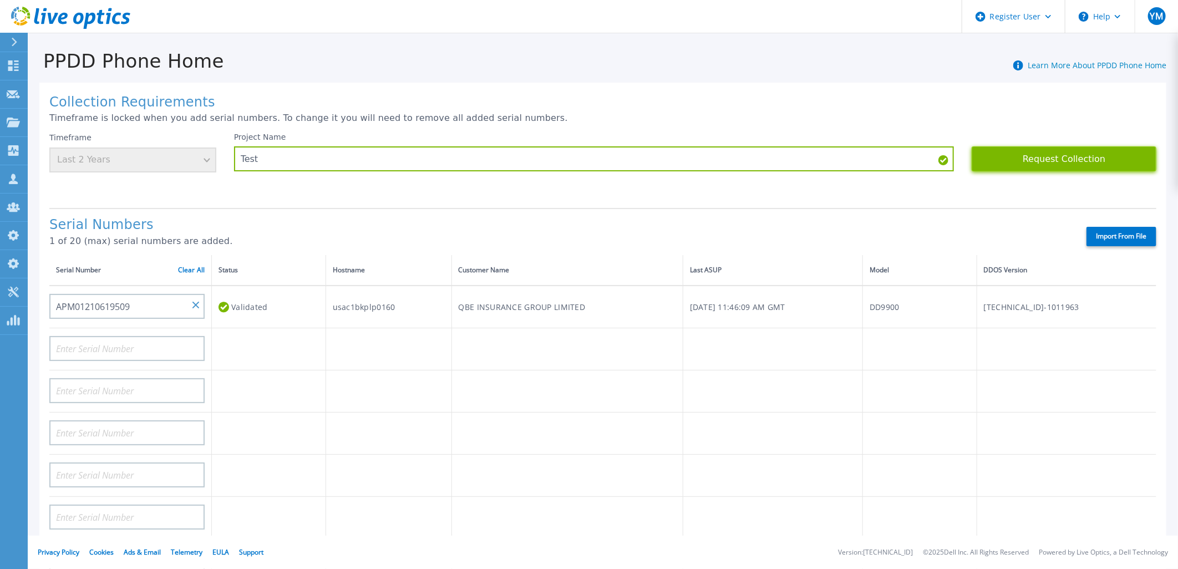
drag, startPoint x: 1006, startPoint y: 167, endPoint x: 817, endPoint y: 490, distance: 374.6
click at [1006, 167] on button "Request Collection" at bounding box center [1064, 158] width 185 height 25
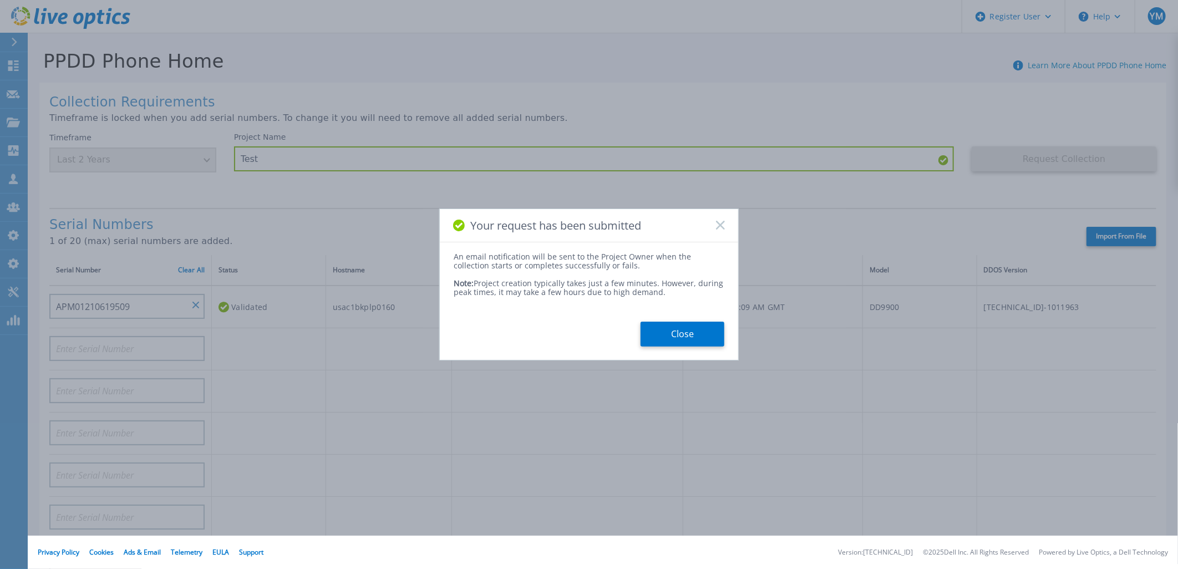
click at [724, 224] on icon at bounding box center [720, 225] width 9 height 9
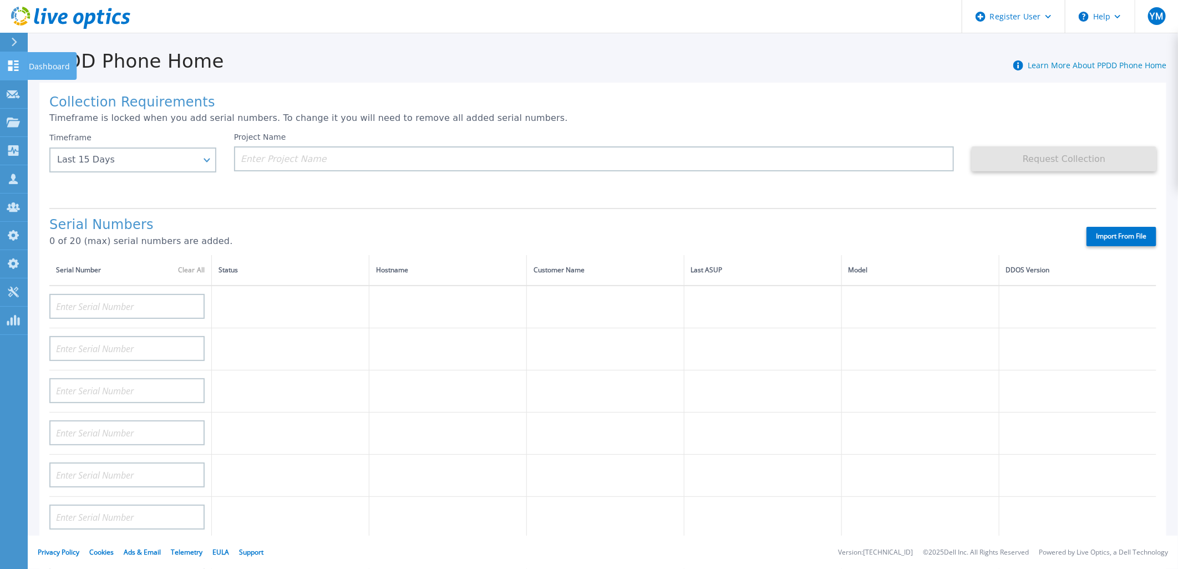
click at [6, 69] on link "Dashboard Dashboard" at bounding box center [14, 66] width 28 height 28
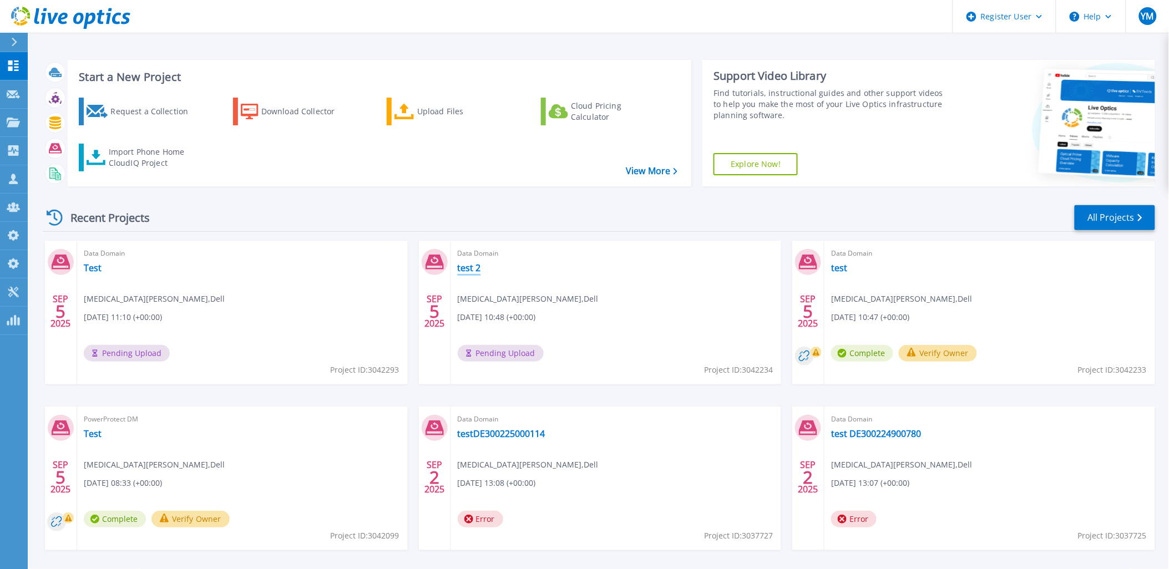
click at [465, 268] on link "test 2" at bounding box center [469, 267] width 23 height 11
click at [89, 272] on link "Test" at bounding box center [93, 267] width 18 height 11
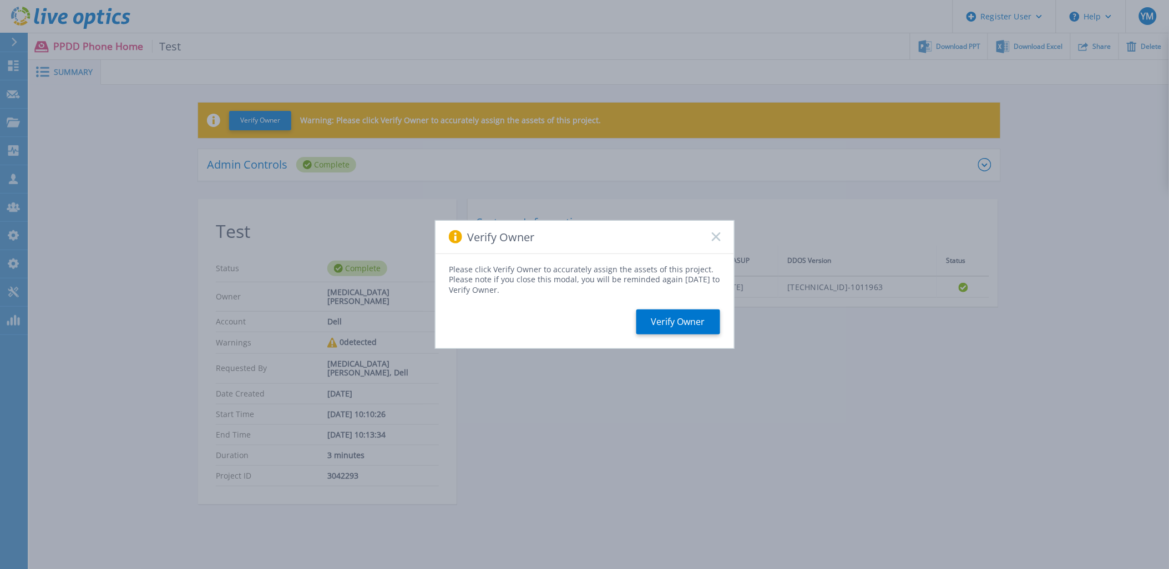
click at [710, 241] on div "Verify Owner" at bounding box center [584, 237] width 298 height 33
click at [713, 237] on icon at bounding box center [716, 236] width 9 height 9
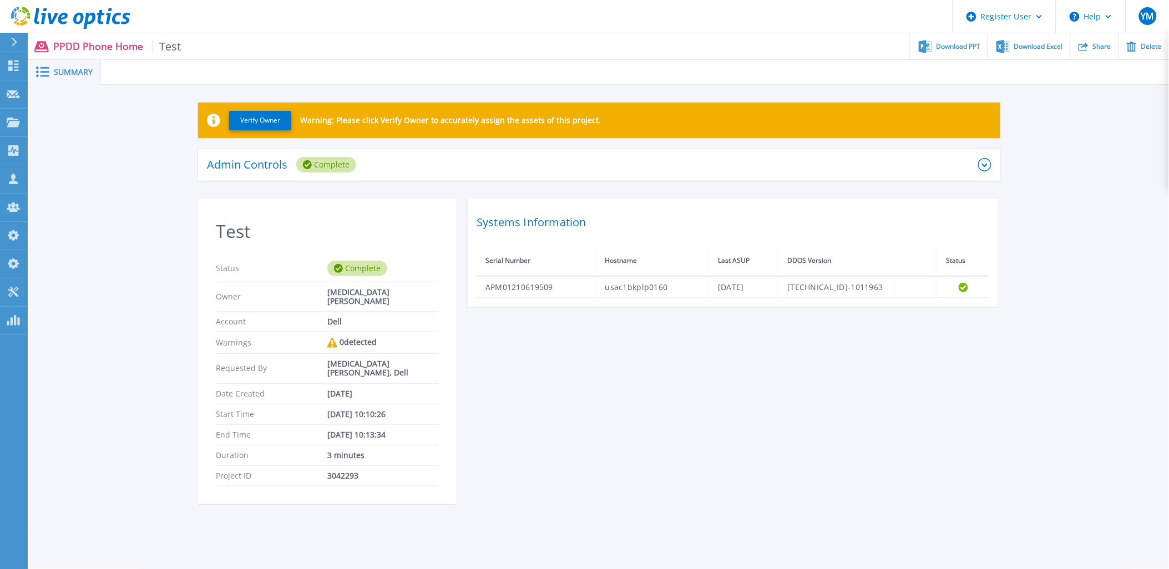
click at [338, 471] on div "3042293" at bounding box center [382, 475] width 111 height 9
copy div "3042293"
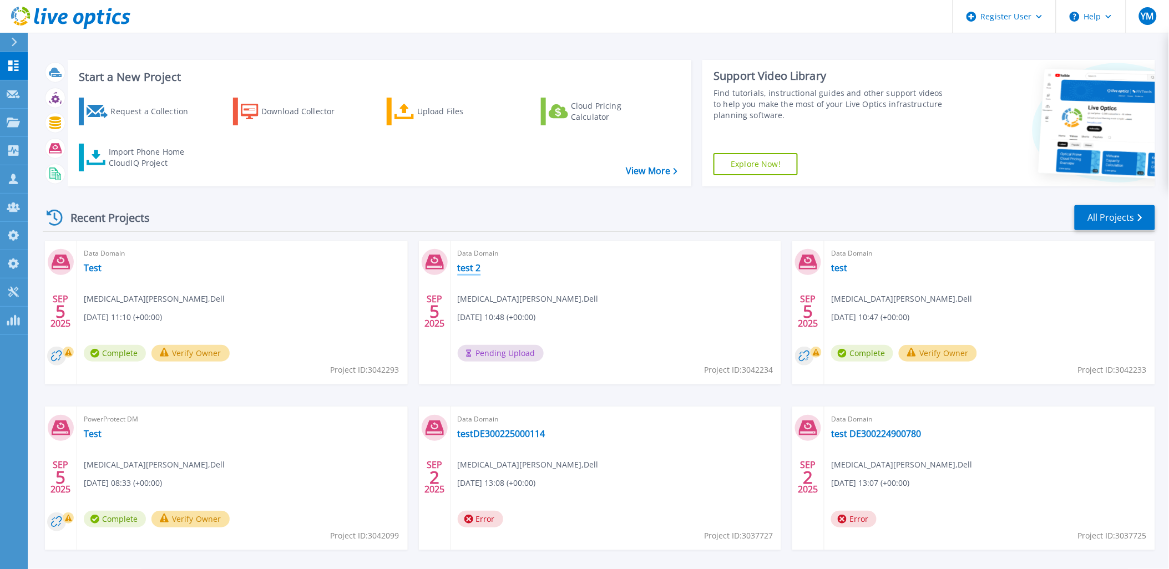
click at [459, 262] on link "test 2" at bounding box center [469, 267] width 23 height 11
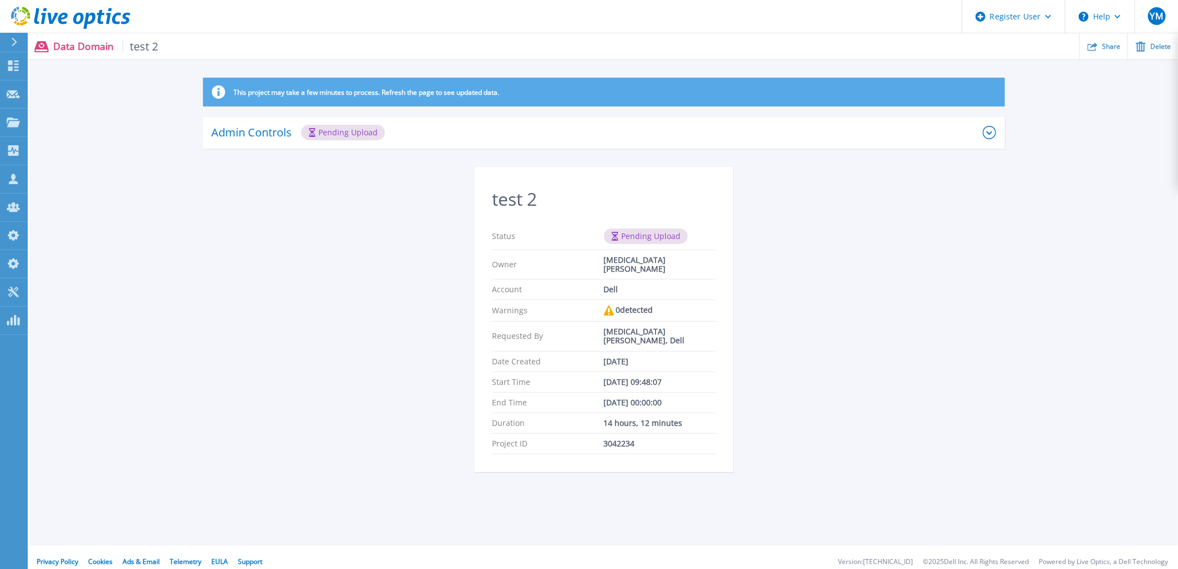
click at [831, 281] on div "This project may take a few minutes to process. Refresh the page to see updated…" at bounding box center [603, 282] width 1149 height 408
drag, startPoint x: 1090, startPoint y: 44, endPoint x: 1083, endPoint y: 52, distance: 10.6
drag, startPoint x: 1083, startPoint y: 52, endPoint x: 885, endPoint y: 228, distance: 265.2
click at [884, 224] on div "This project may take a few minutes to process. Refresh the page to see updated…" at bounding box center [603, 282] width 1149 height 408
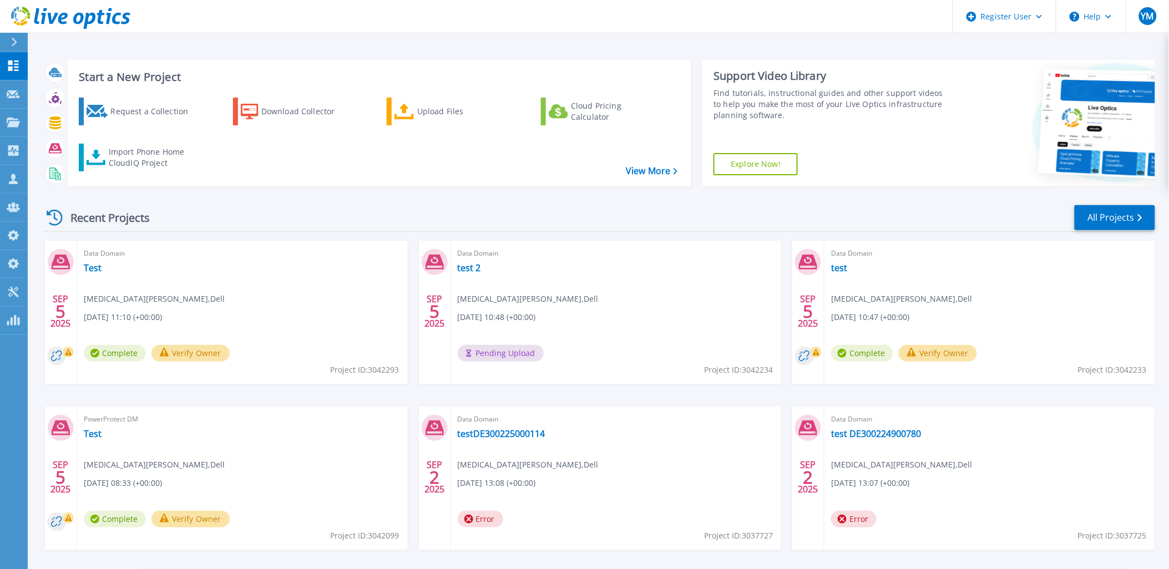
scroll to position [45, 0]
click at [463, 270] on link "test 2" at bounding box center [469, 267] width 23 height 11
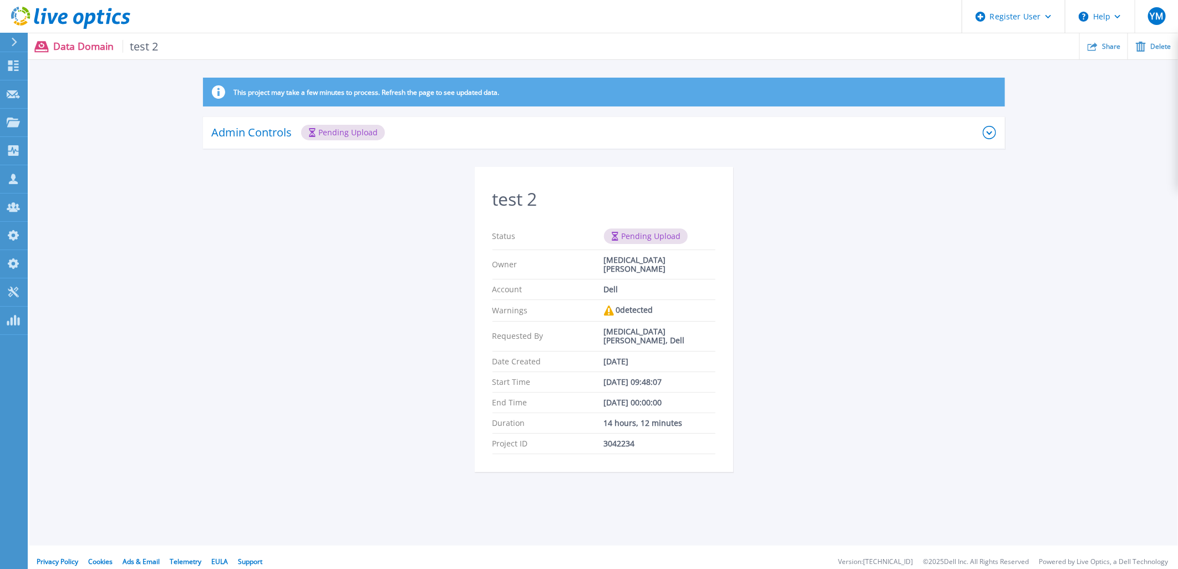
click at [286, 275] on div "This project may take a few minutes to process. Refresh the page to see updated…" at bounding box center [603, 282] width 1149 height 408
